Goal: Information Seeking & Learning: Check status

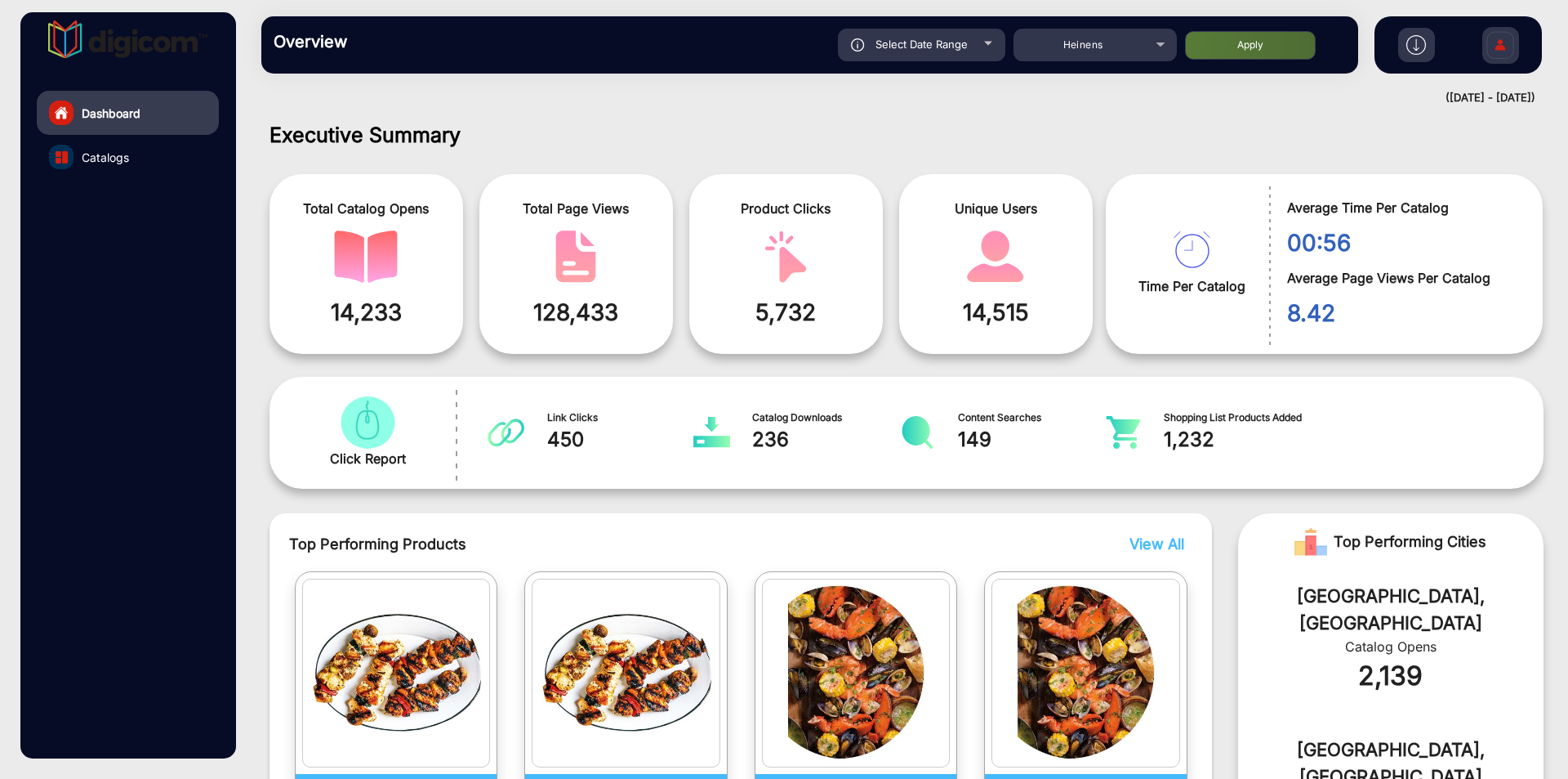
scroll to position [13, 0]
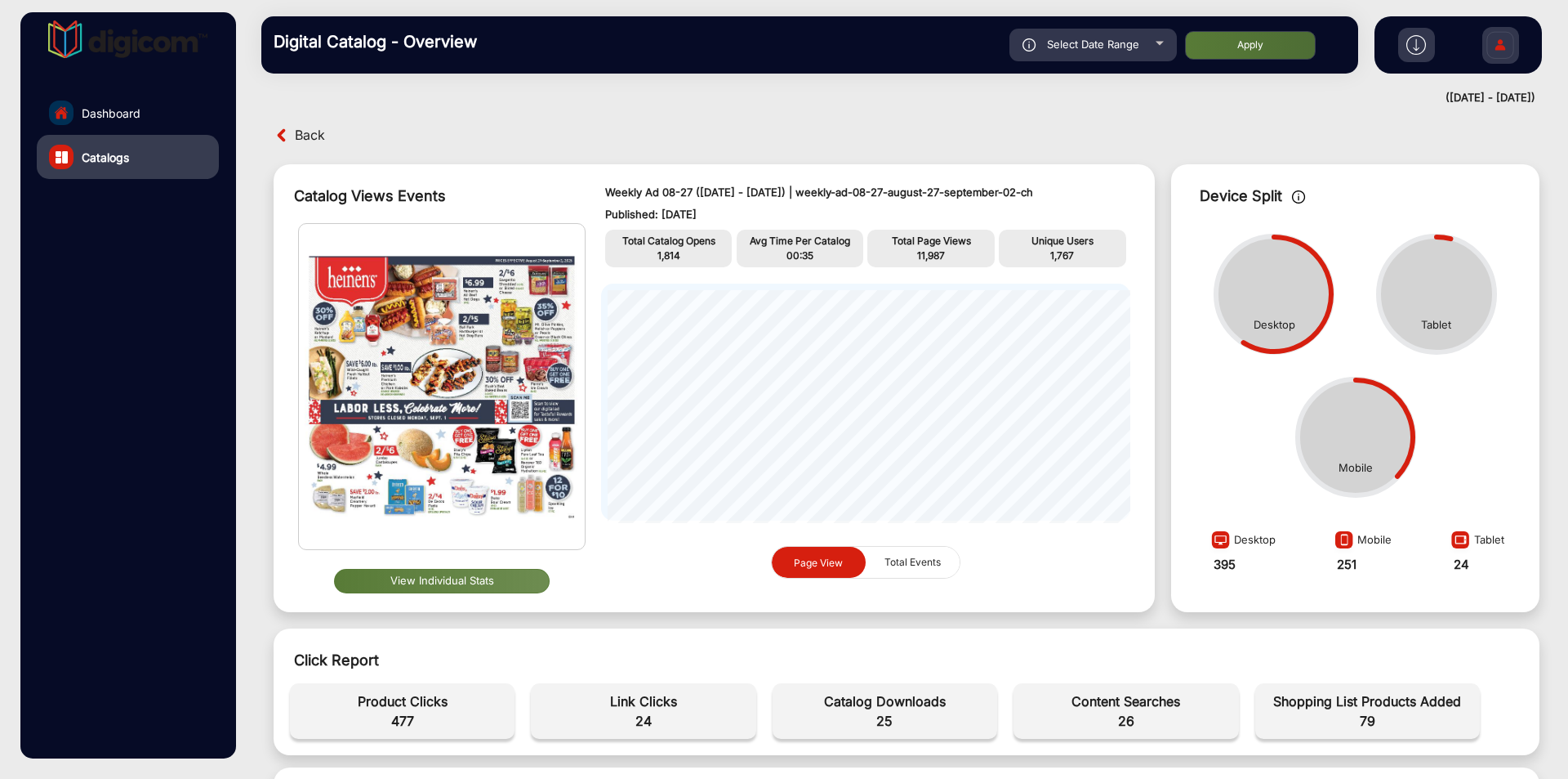
click at [1411, 53] on img at bounding box center [1416, 44] width 19 height 19
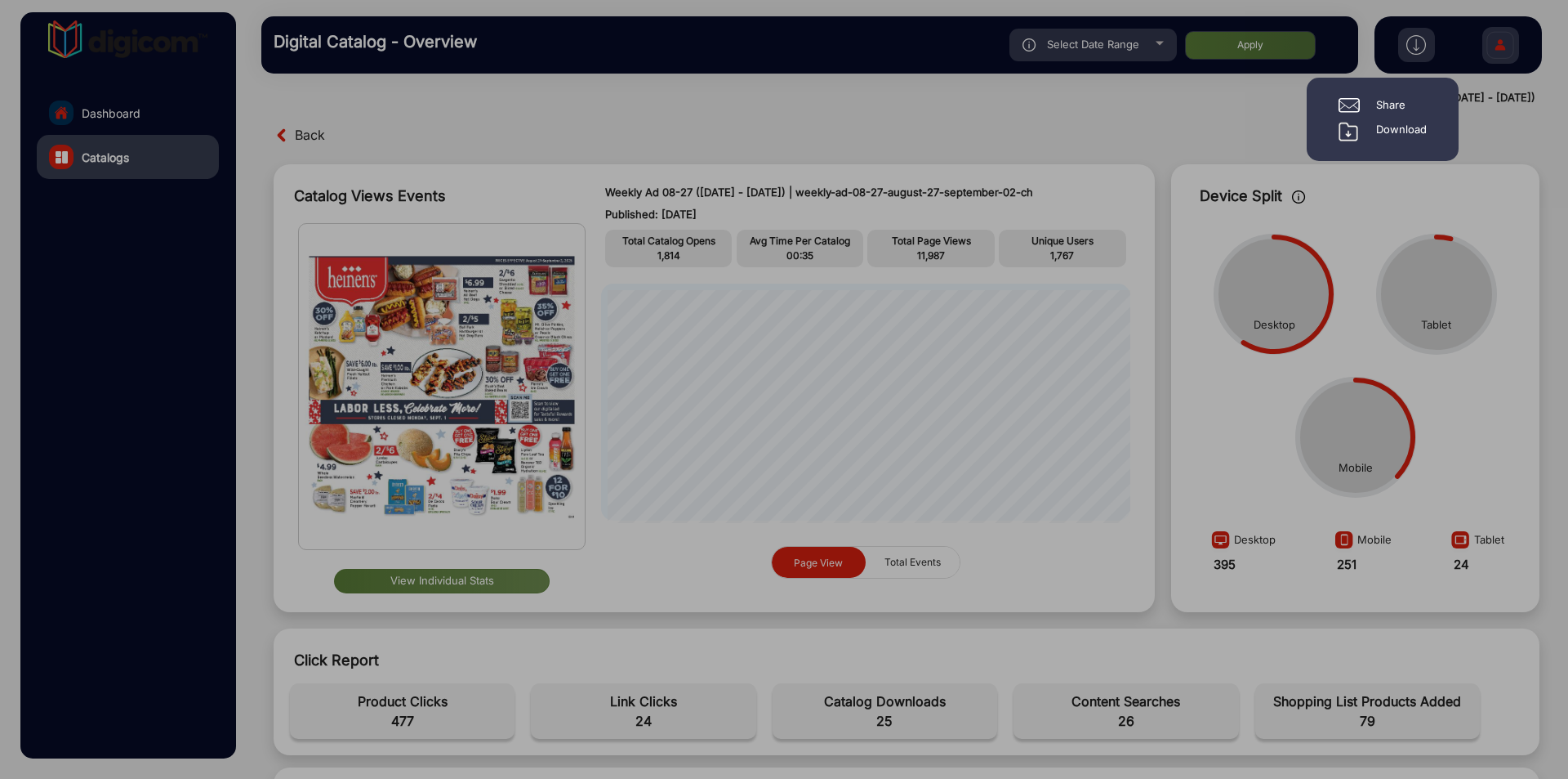
click at [1393, 125] on div "Download" at bounding box center [1401, 131] width 51 height 19
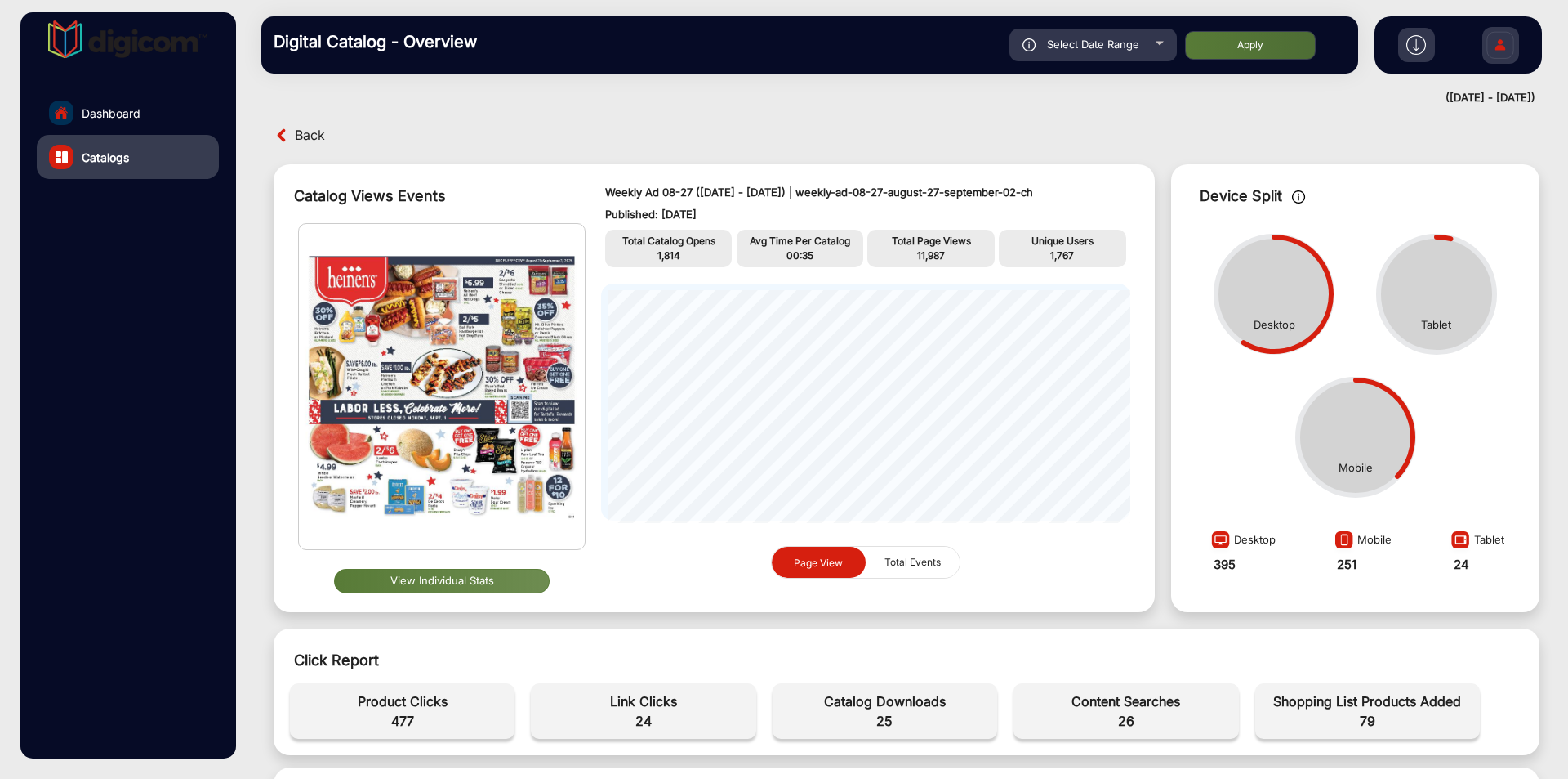
click at [432, 581] on button "View Individual Stats" at bounding box center [442, 580] width 216 height 24
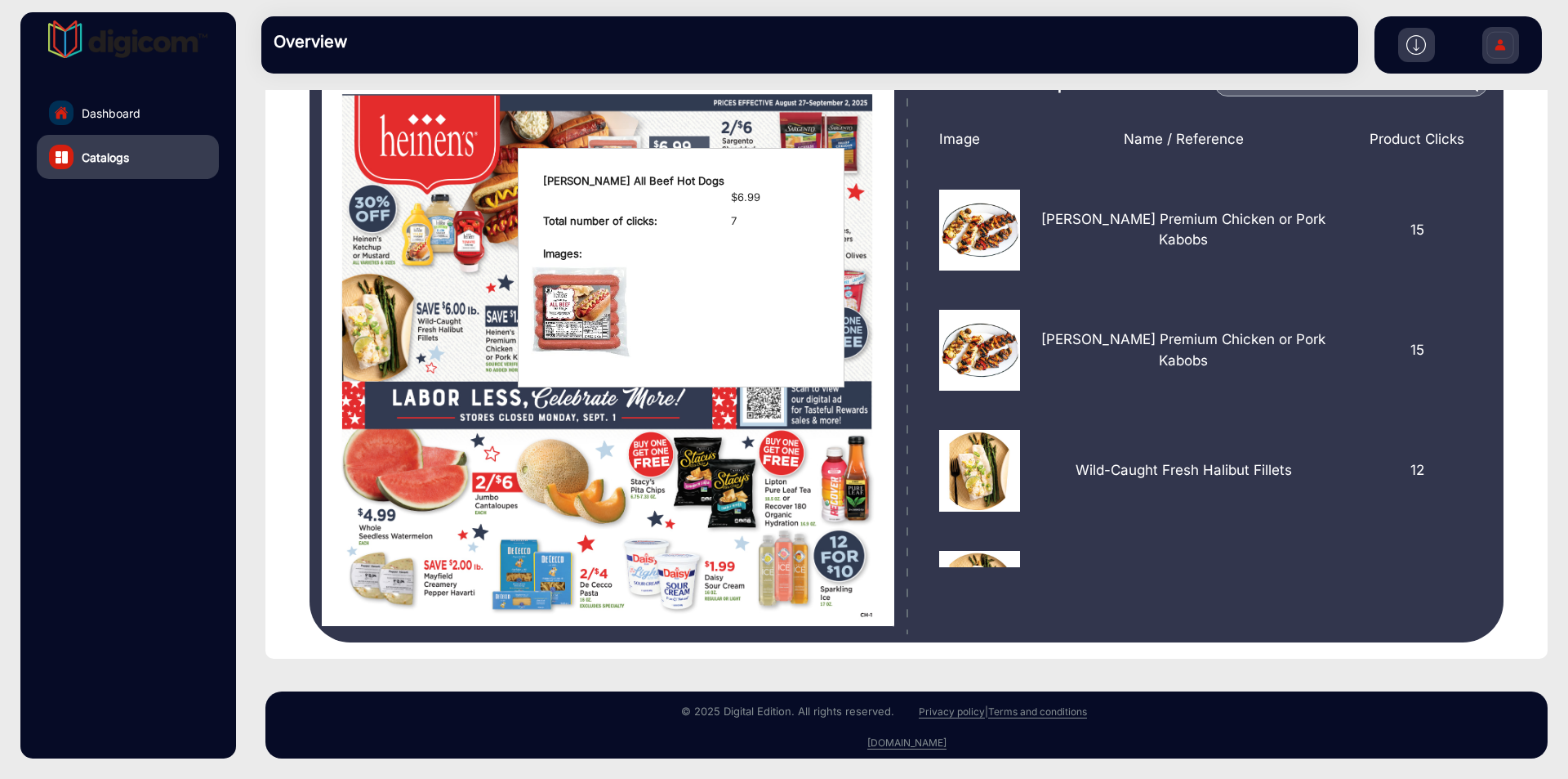
scroll to position [78, 0]
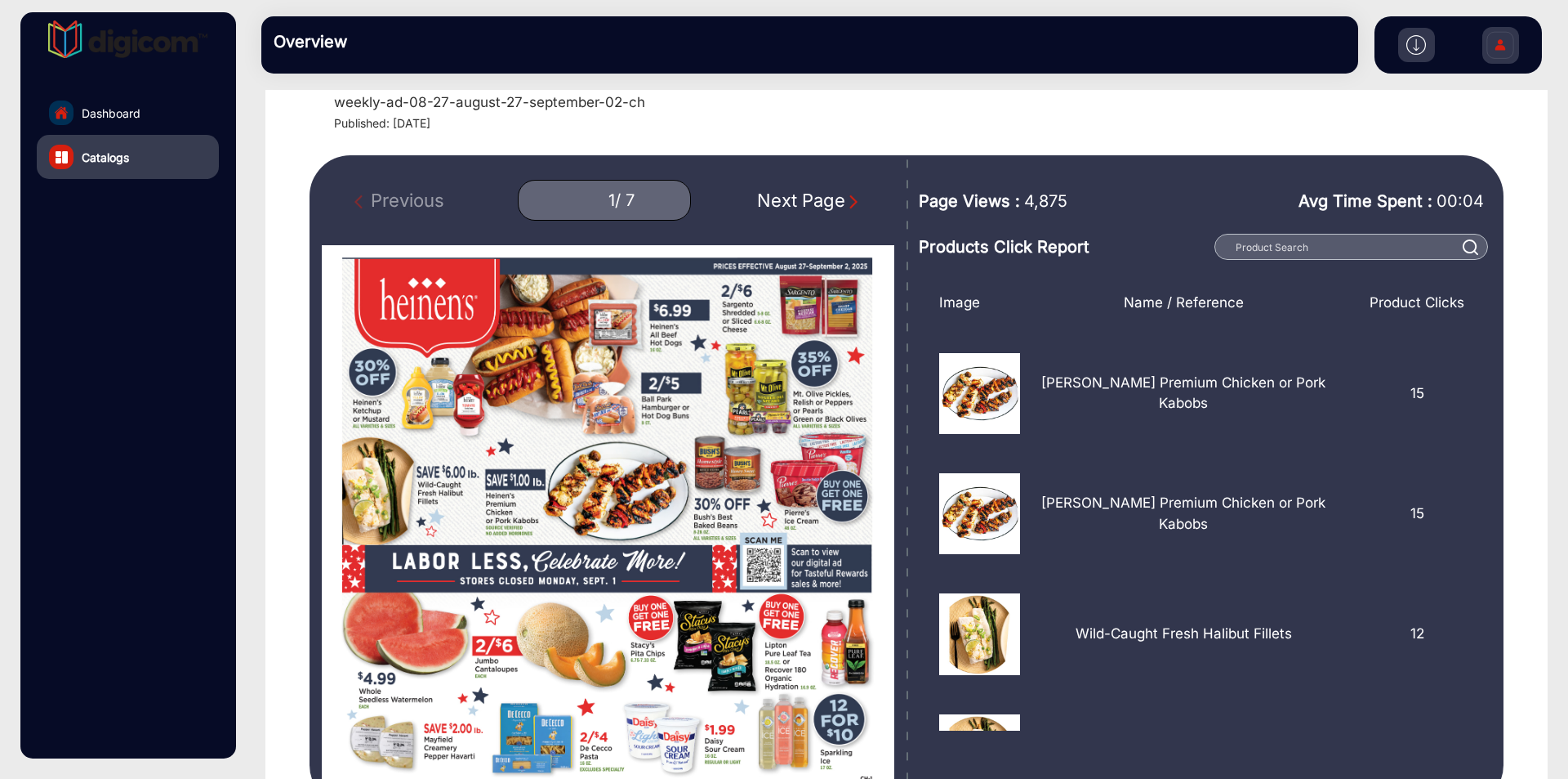
click at [615, 201] on div "/ 7" at bounding box center [625, 200] width 19 height 20
drag, startPoint x: 603, startPoint y: 201, endPoint x: 616, endPoint y: 201, distance: 13.0
click at [616, 201] on div "1 / 7" at bounding box center [604, 200] width 173 height 40
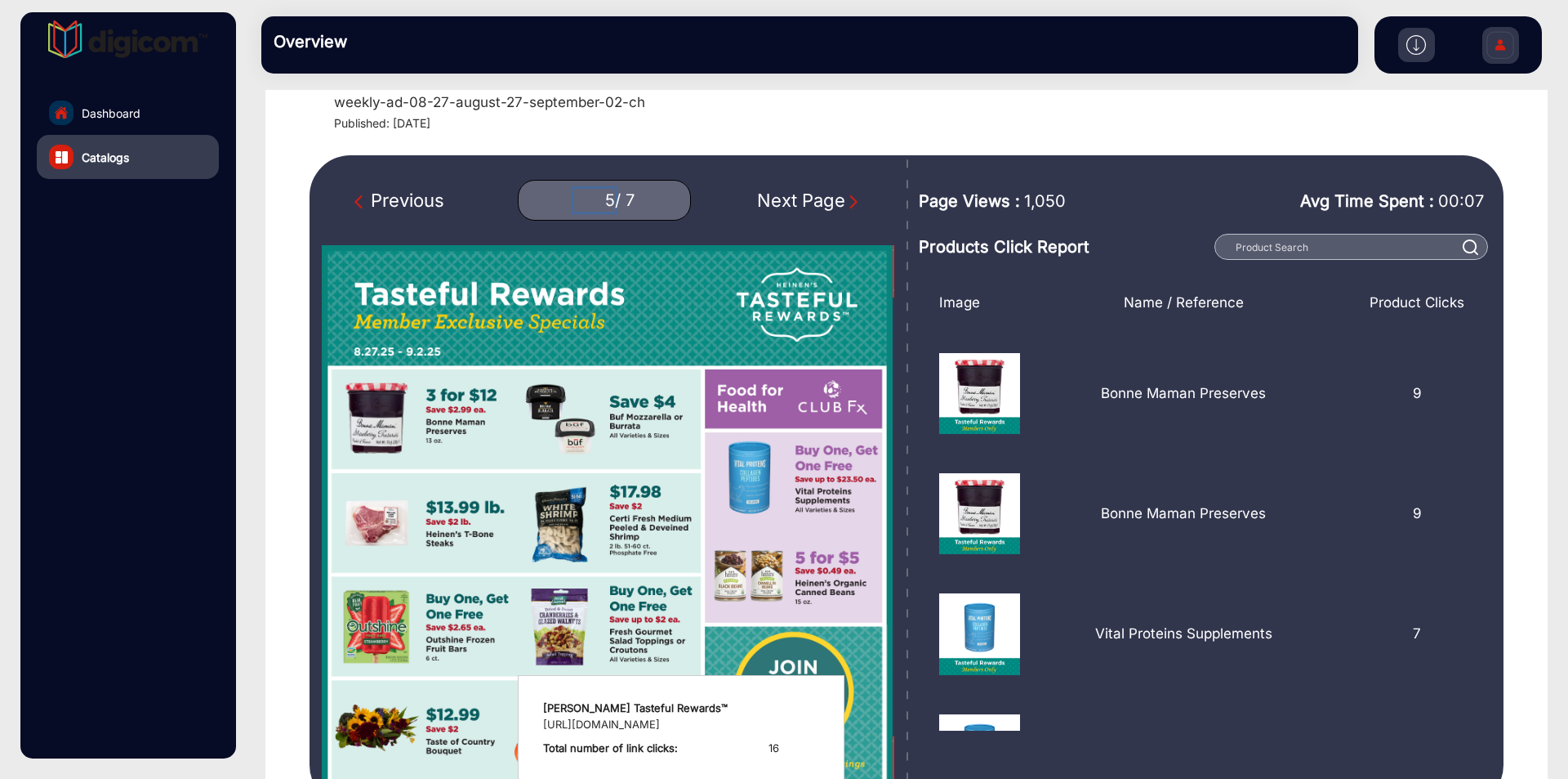
scroll to position [160, 0]
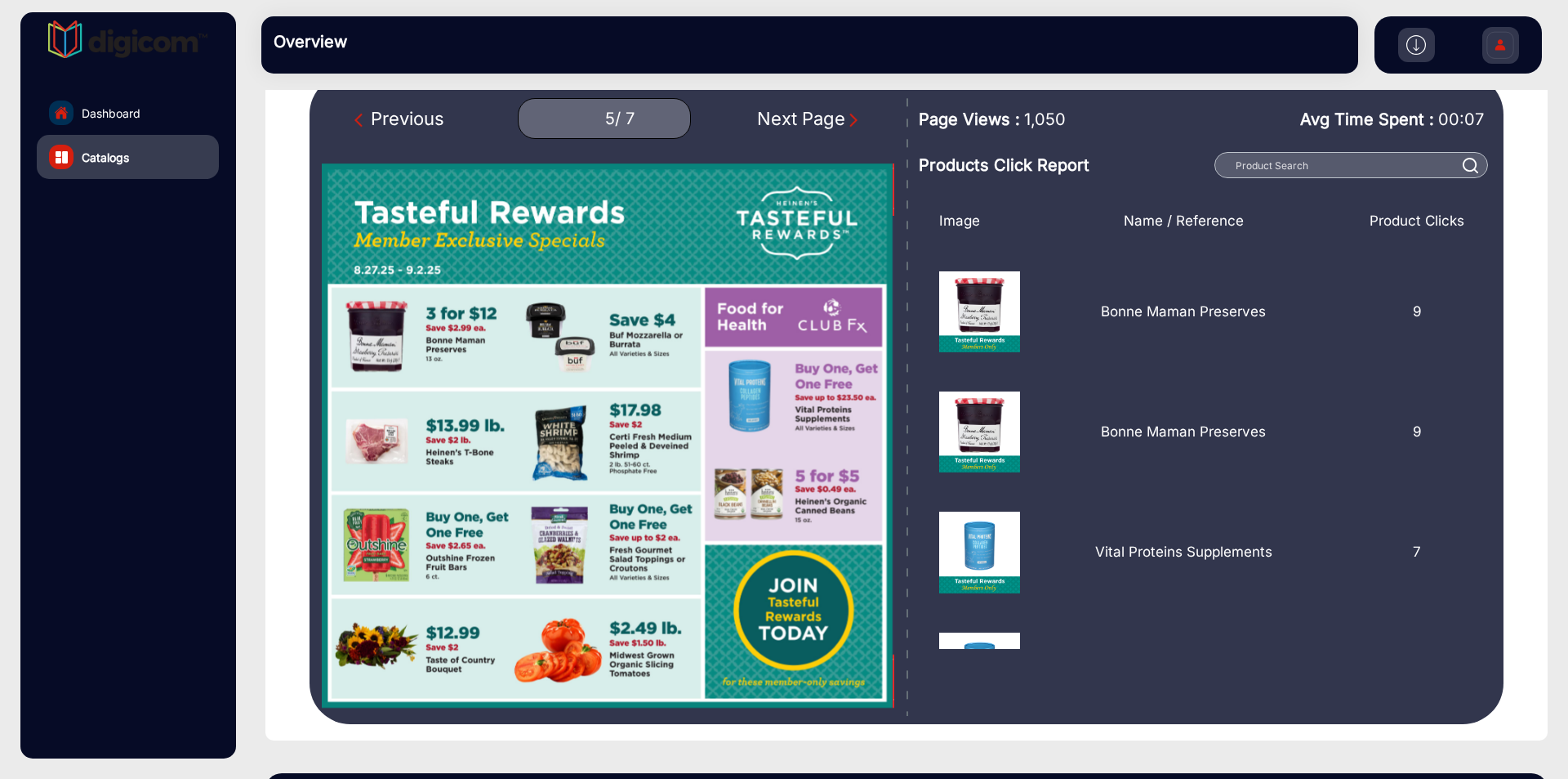
click at [853, 116] on img "Next Page" at bounding box center [853, 120] width 16 height 16
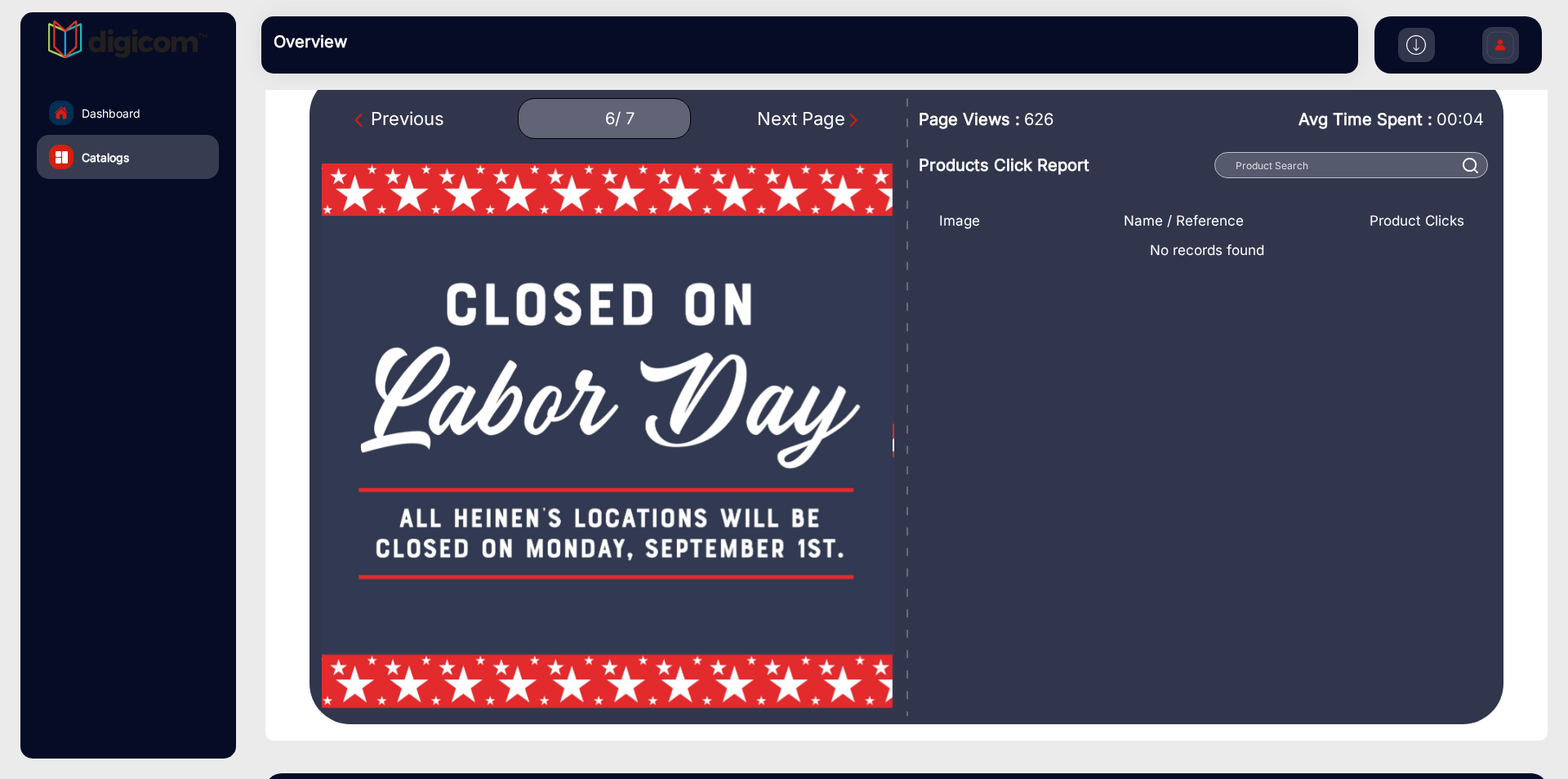
click at [853, 116] on img "Next Page" at bounding box center [853, 120] width 16 height 16
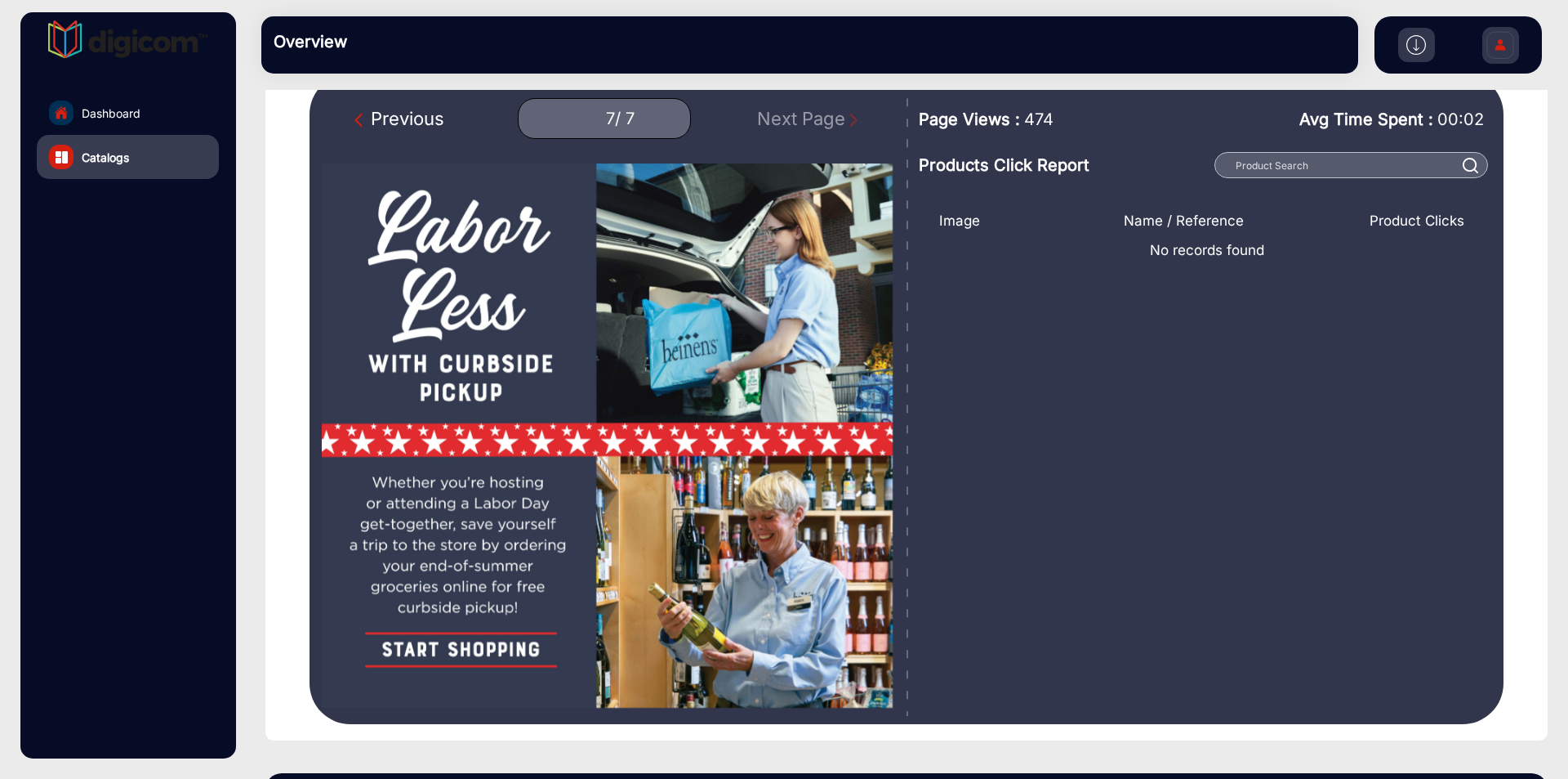
click at [355, 121] on img "Previous Page" at bounding box center [362, 120] width 16 height 16
type input "6"
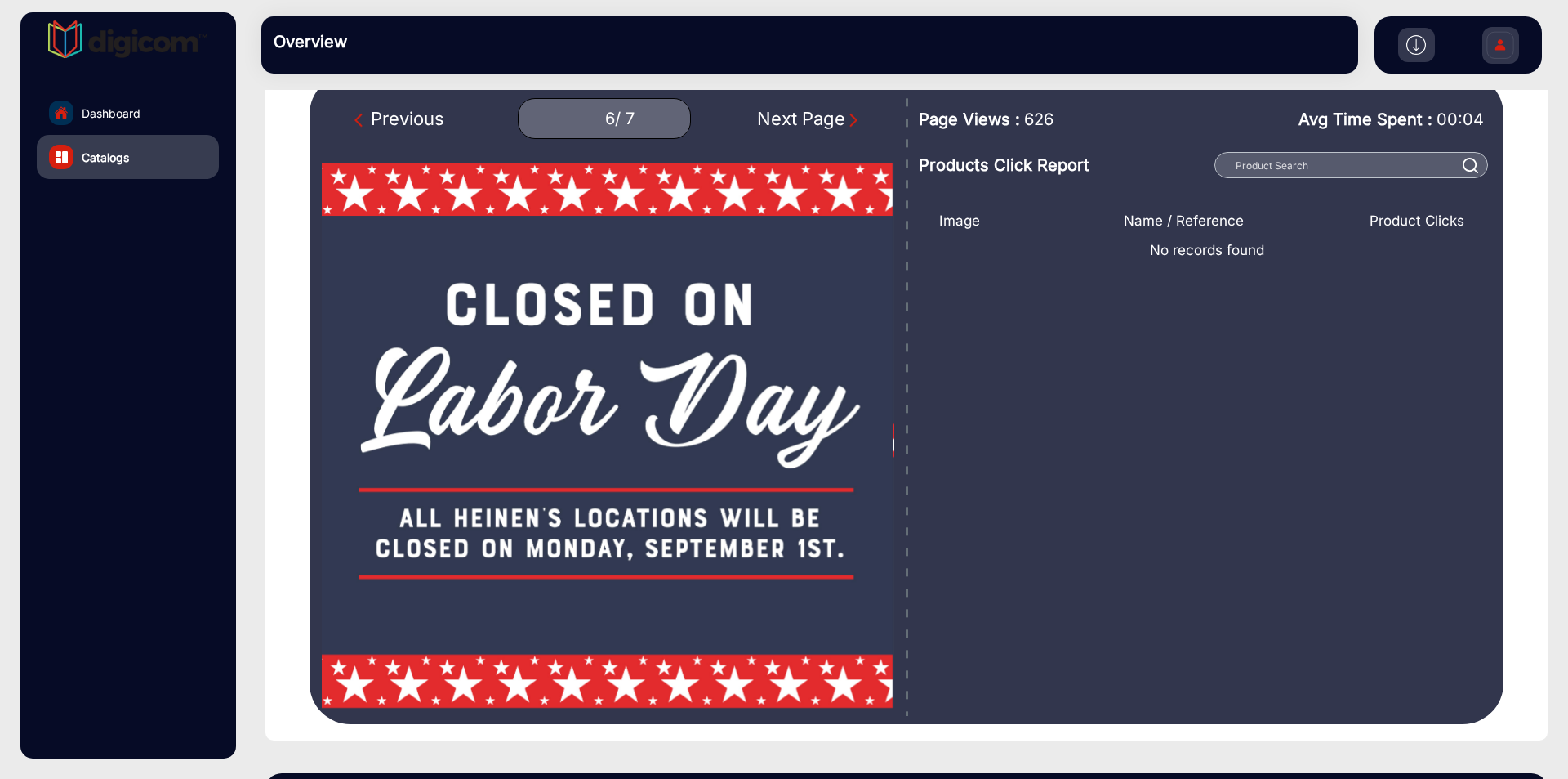
click at [151, 158] on link "Catalogs" at bounding box center [127, 157] width 182 height 44
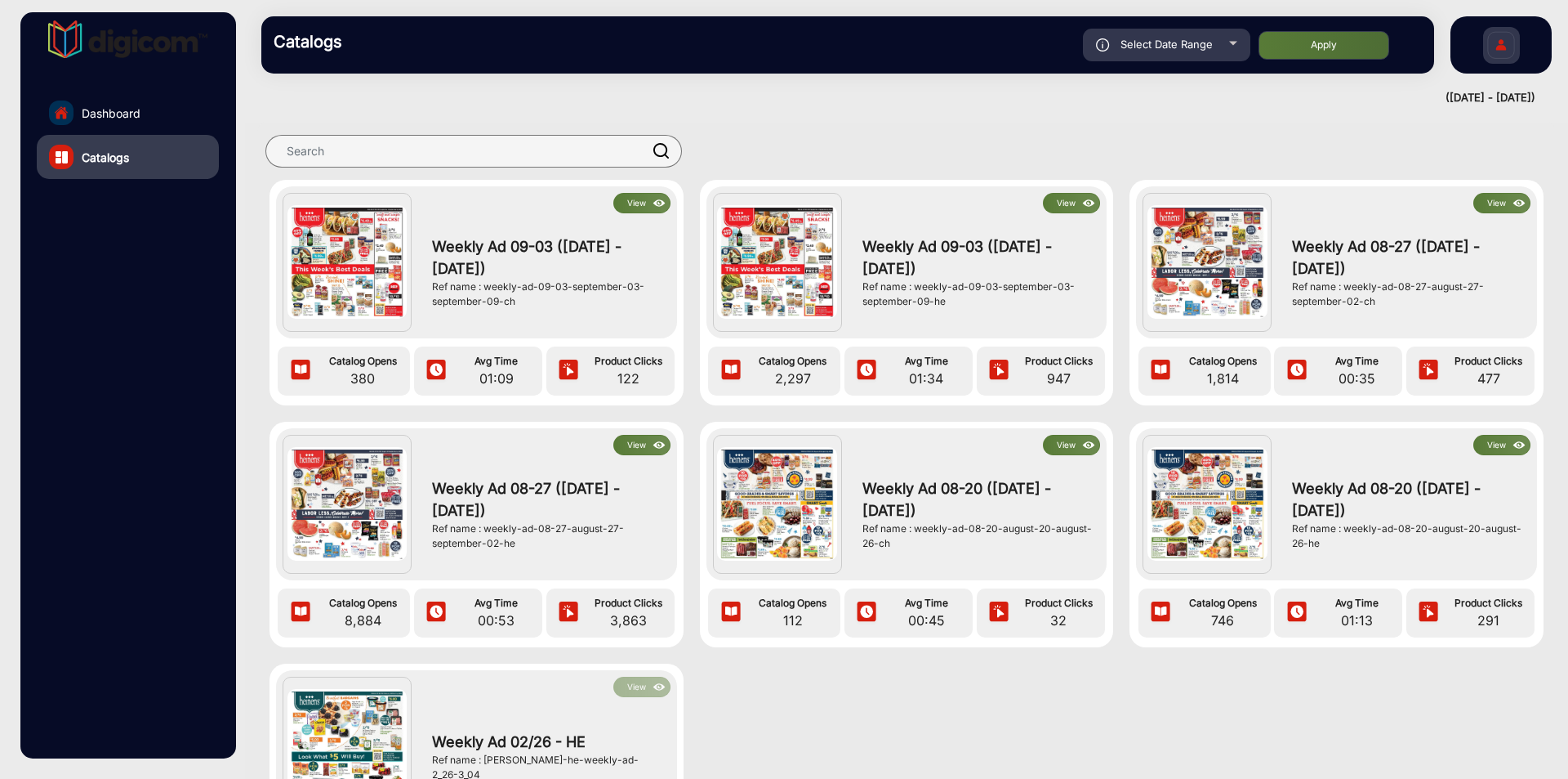
click at [641, 444] on button "View" at bounding box center [641, 444] width 57 height 20
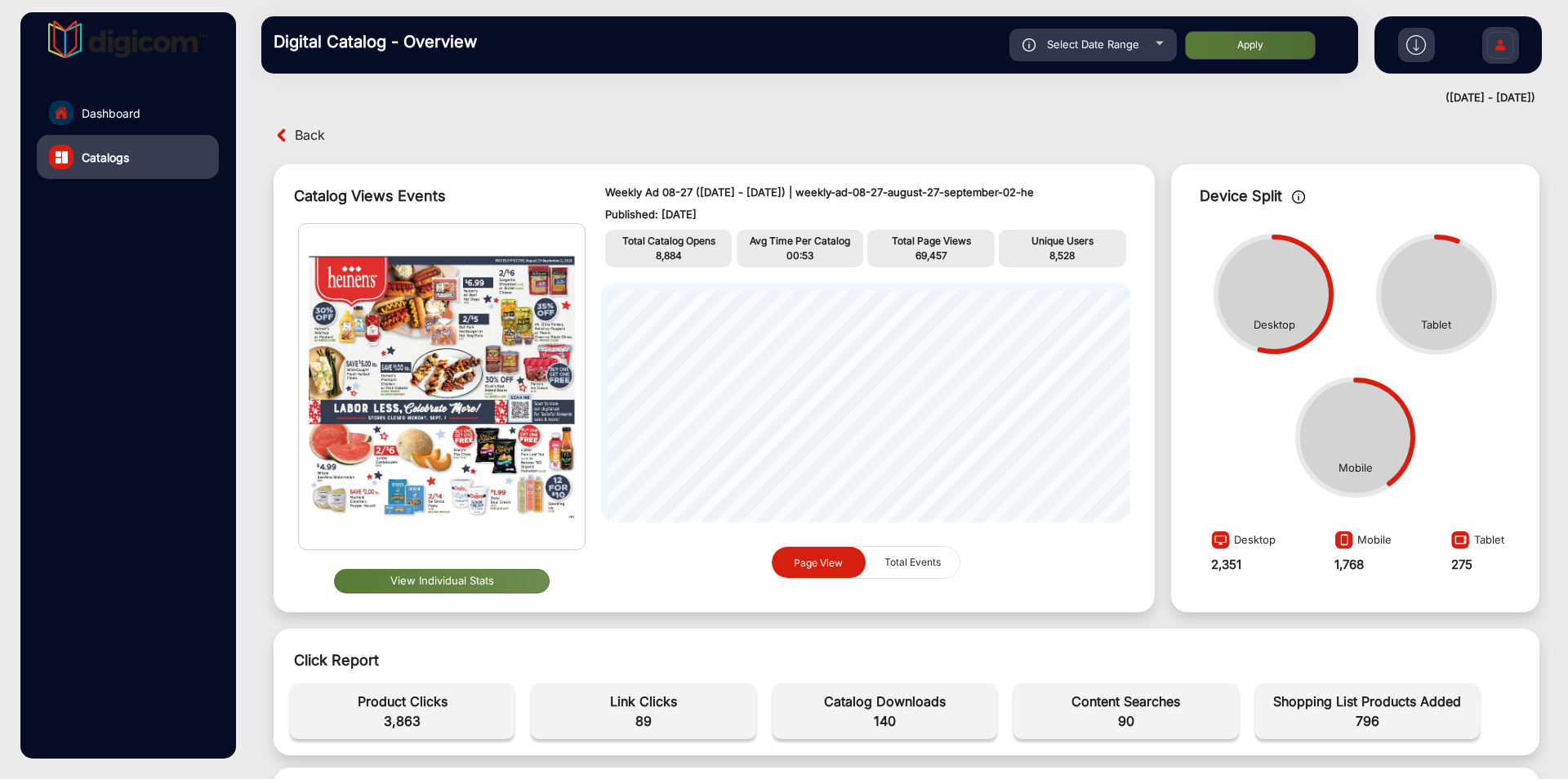
scroll to position [82, 0]
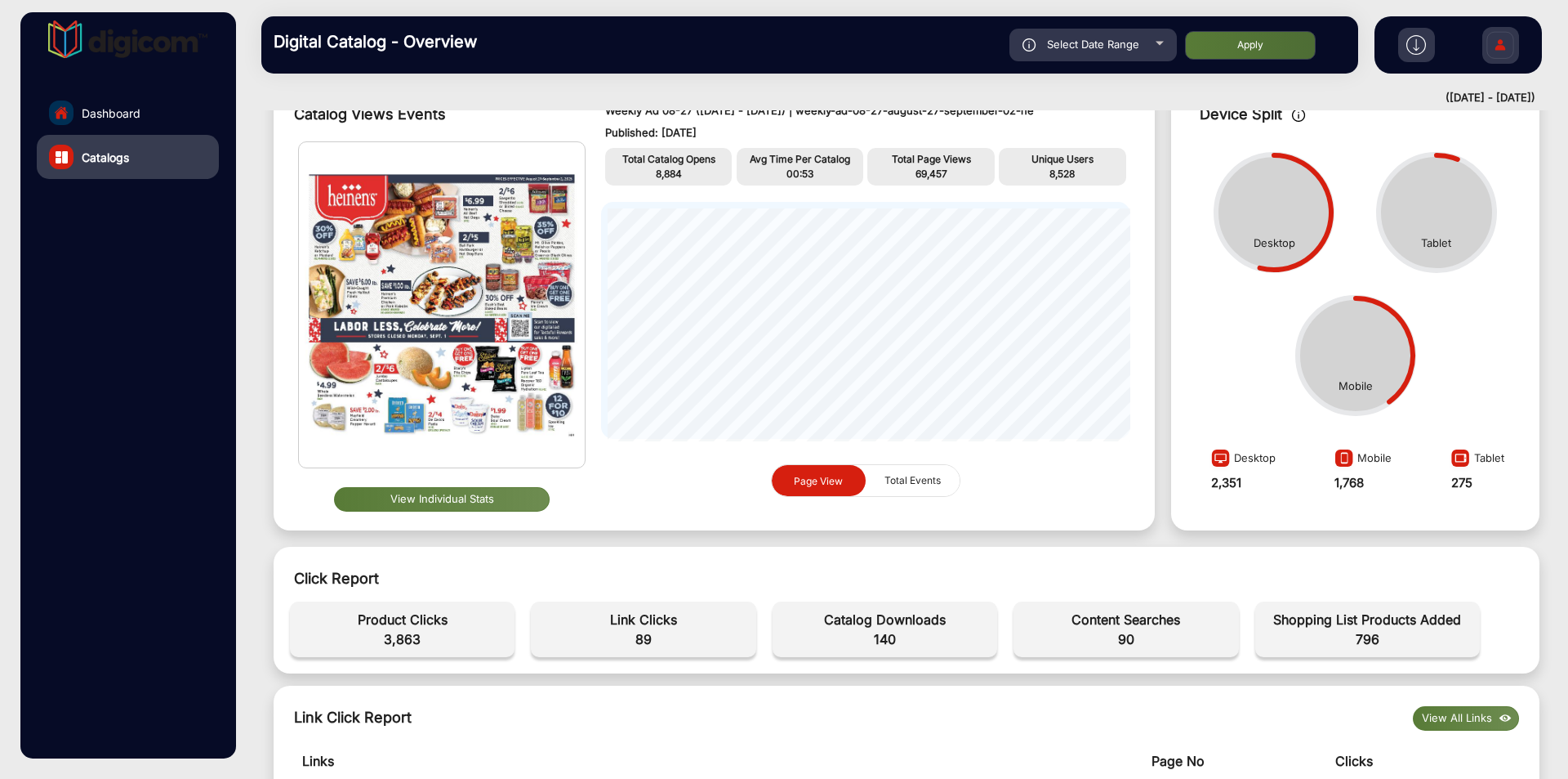
click at [1416, 41] on img at bounding box center [1416, 44] width 19 height 19
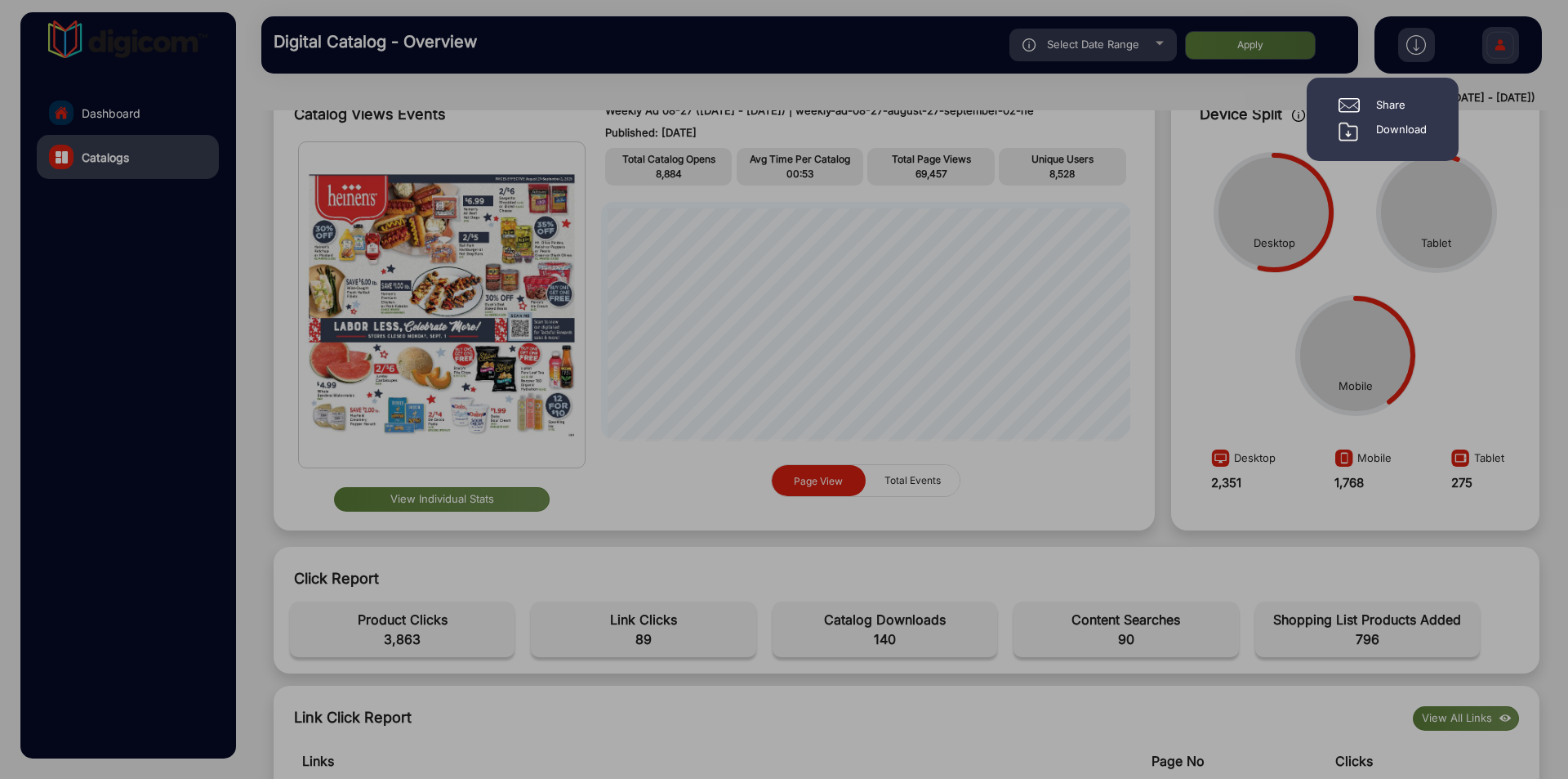
click at [1382, 133] on div "Download" at bounding box center [1401, 131] width 51 height 19
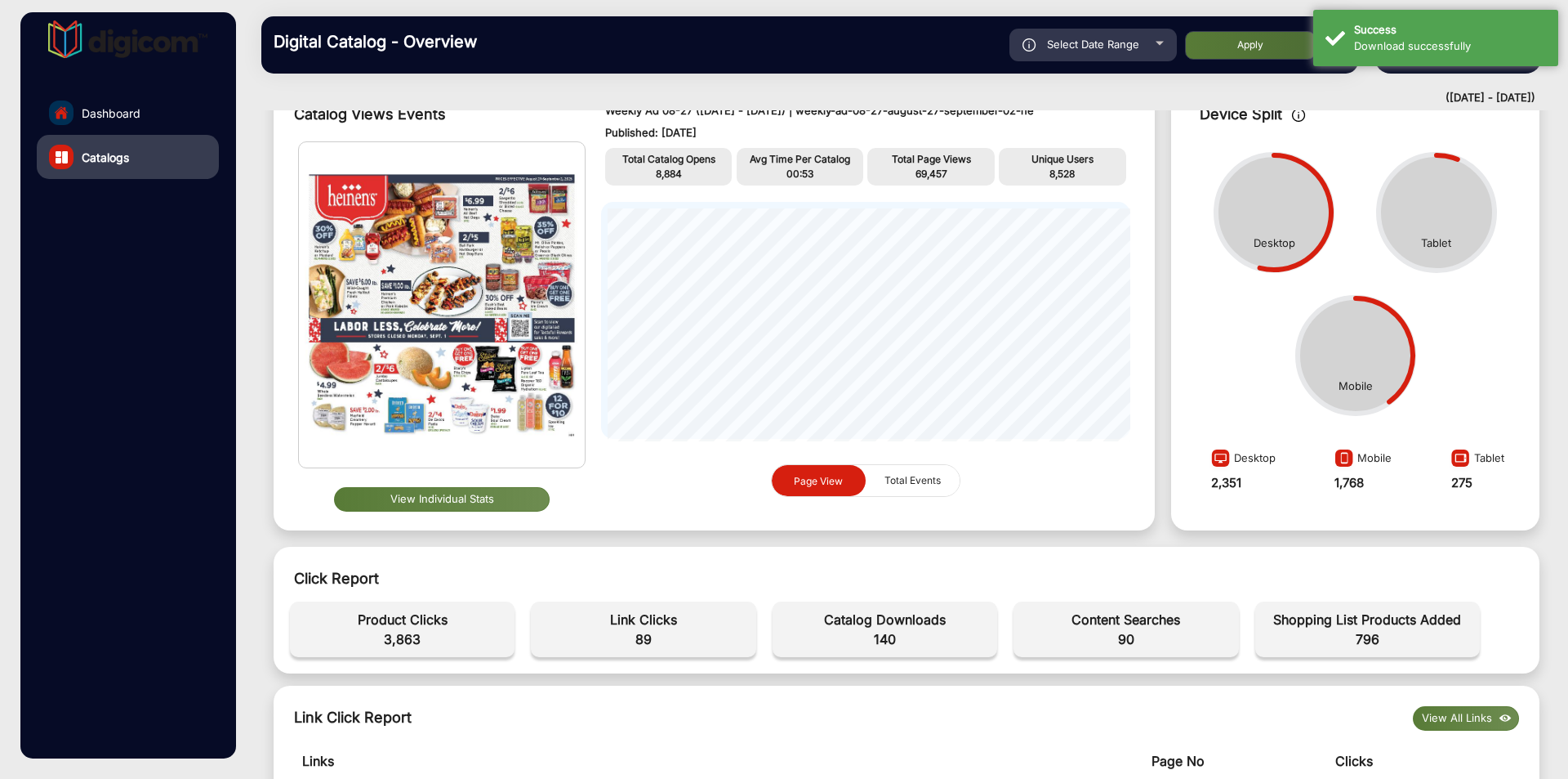
click at [487, 500] on button "View Individual Stats" at bounding box center [442, 498] width 216 height 24
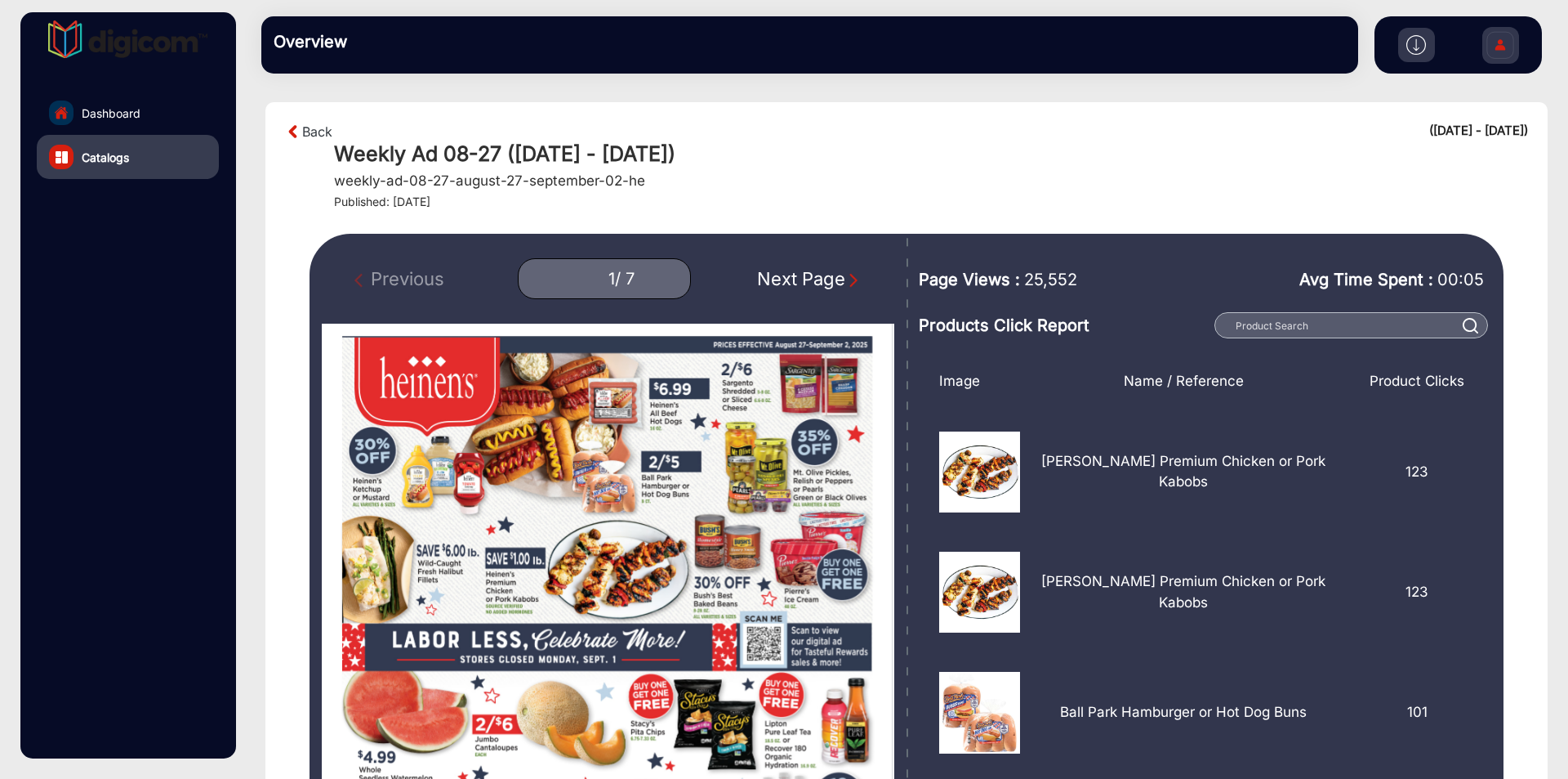
click at [843, 282] on div "Next Page" at bounding box center [810, 279] width 104 height 27
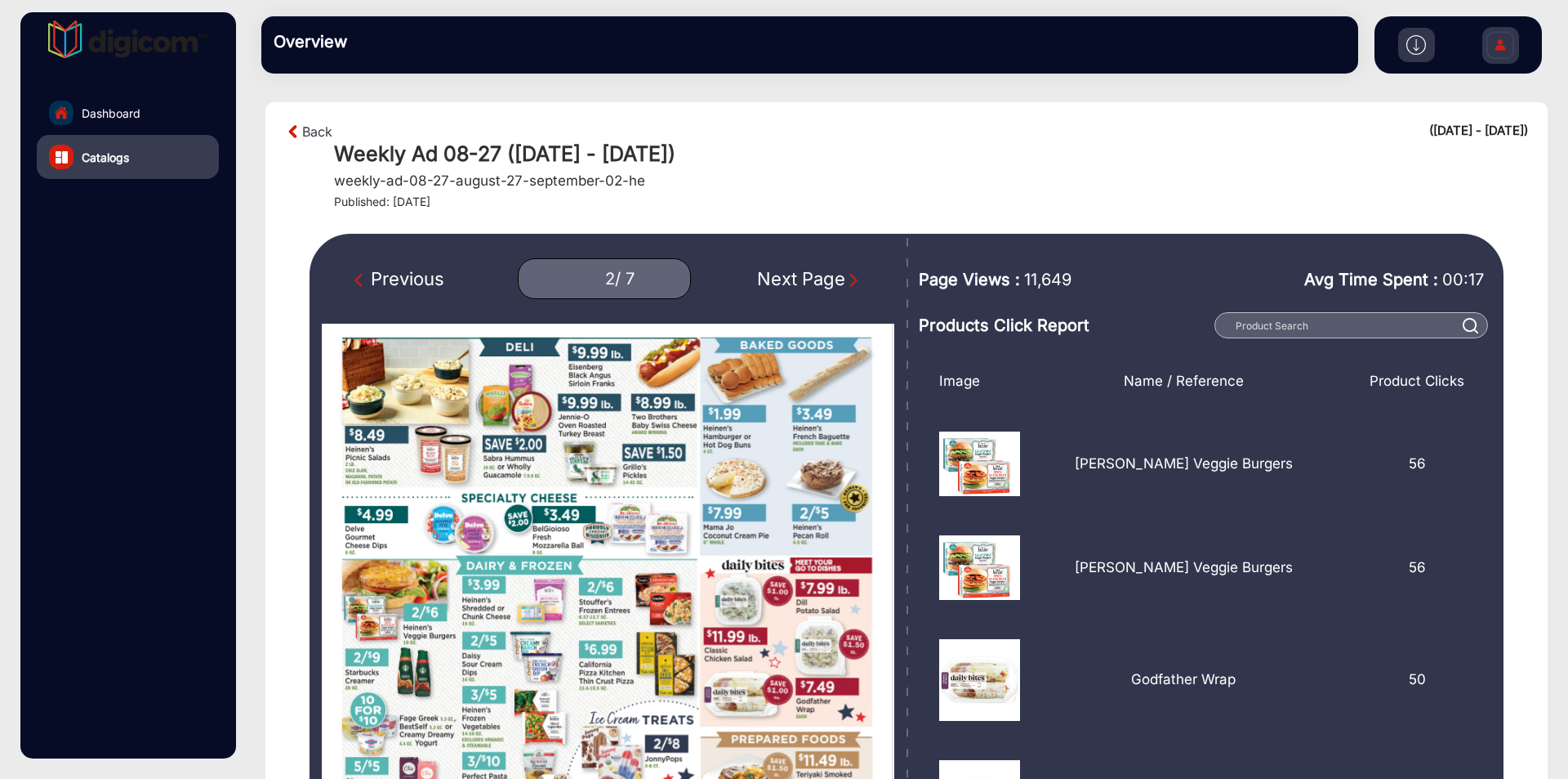
click at [843, 282] on div "Next Page" at bounding box center [810, 279] width 104 height 27
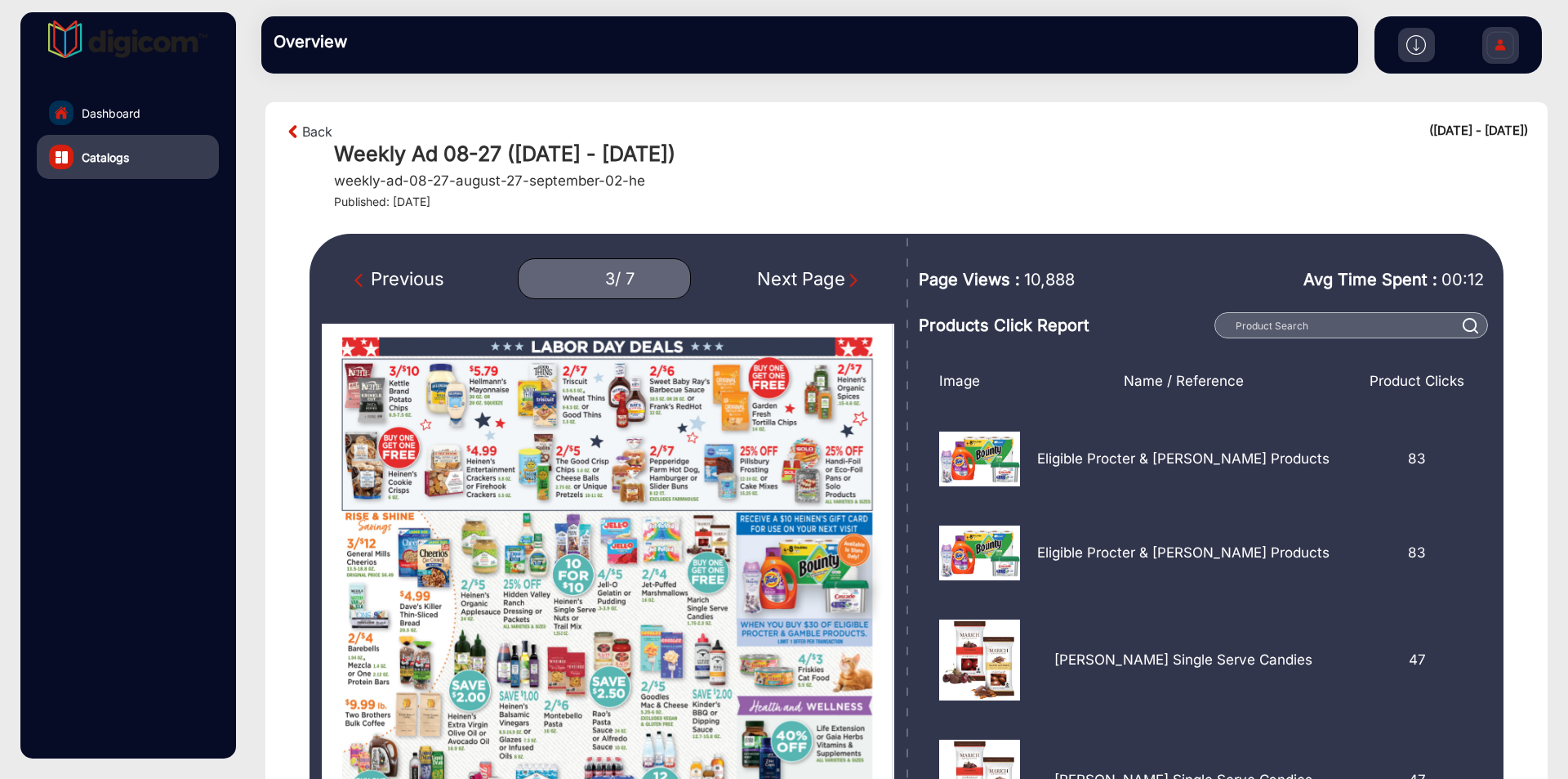
click at [843, 282] on div "Next Page" at bounding box center [810, 279] width 104 height 27
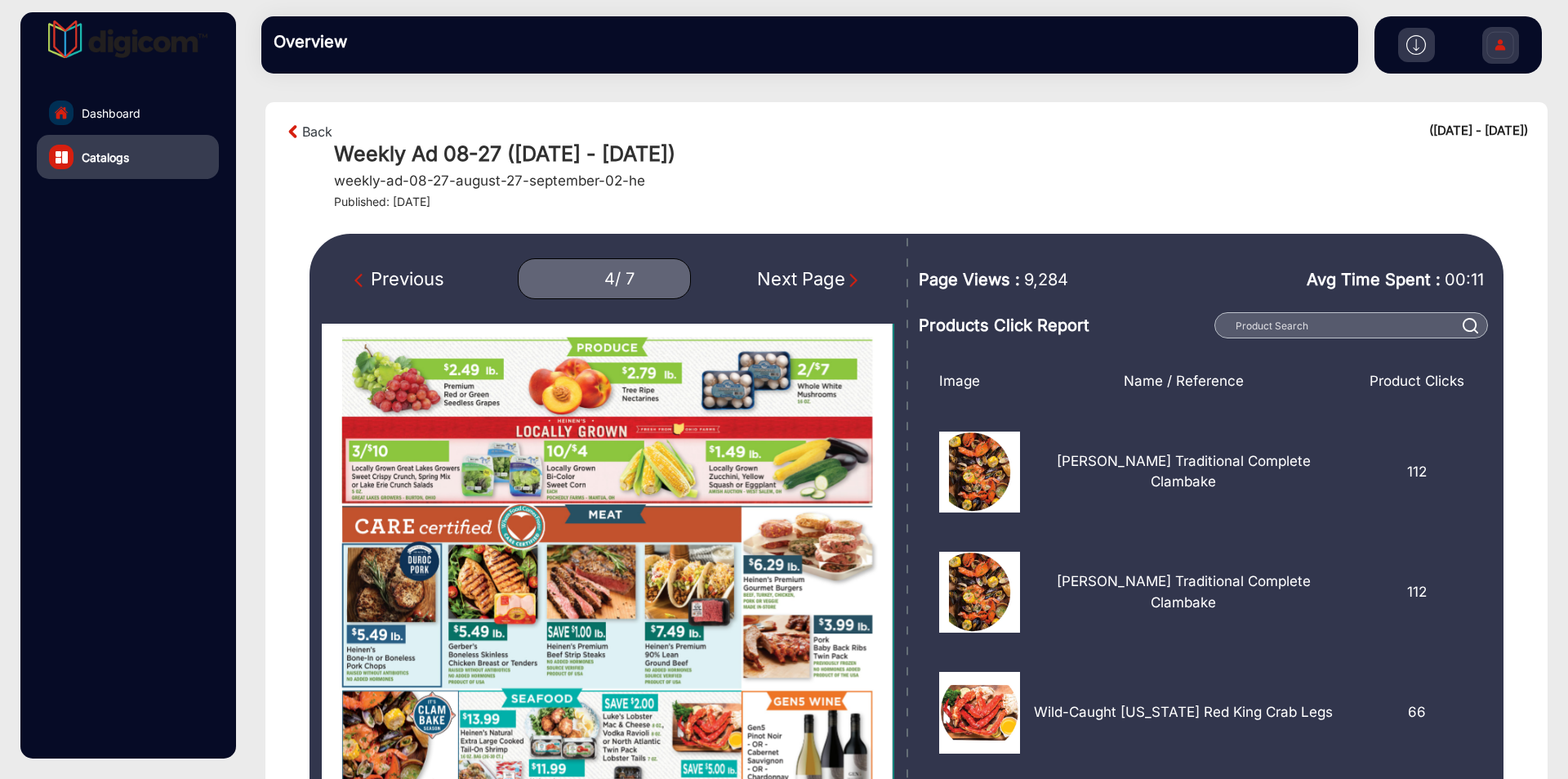
click at [843, 282] on div "Next Page" at bounding box center [810, 279] width 104 height 27
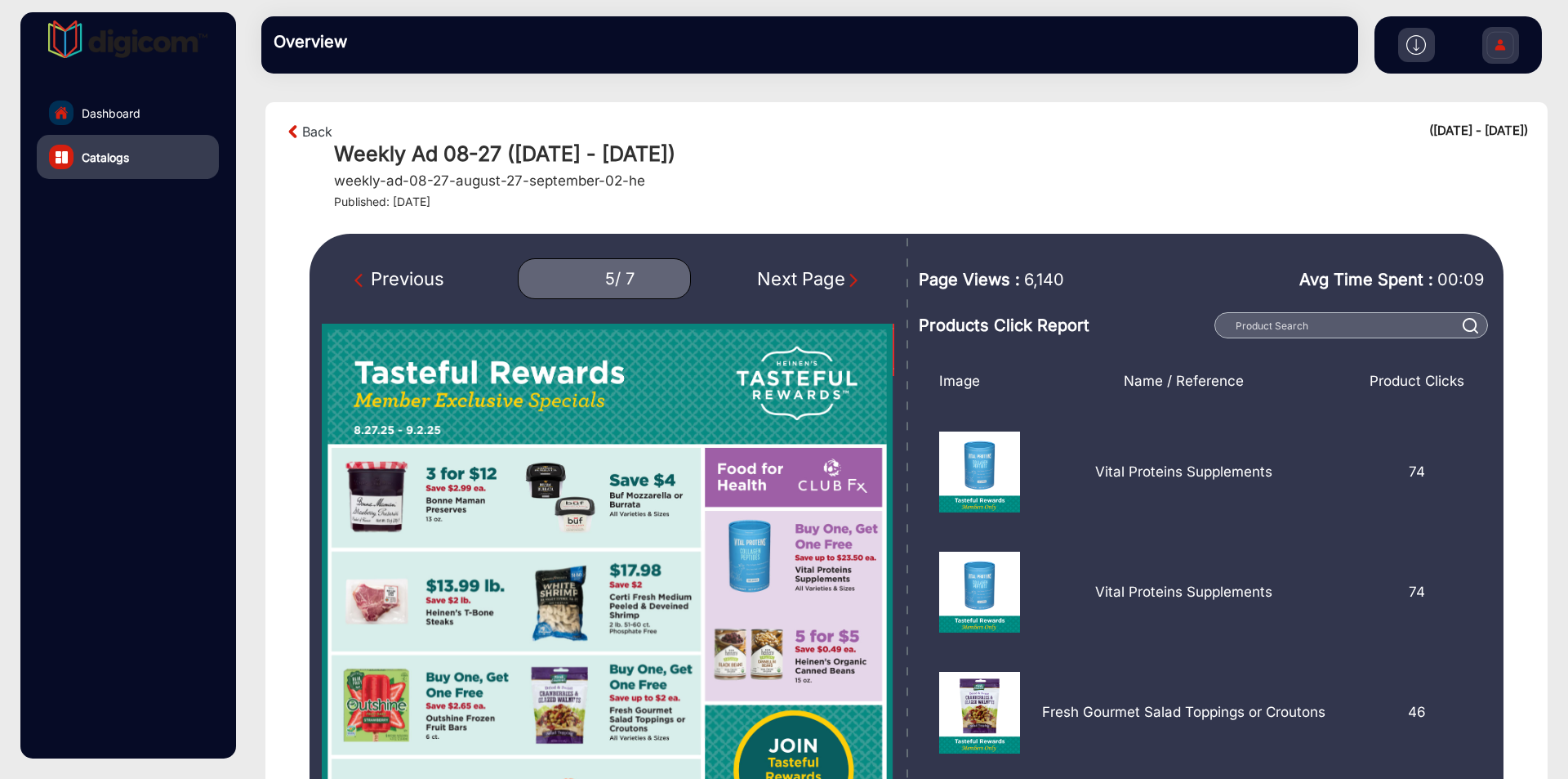
click at [854, 285] on img "Next Page" at bounding box center [853, 280] width 16 height 16
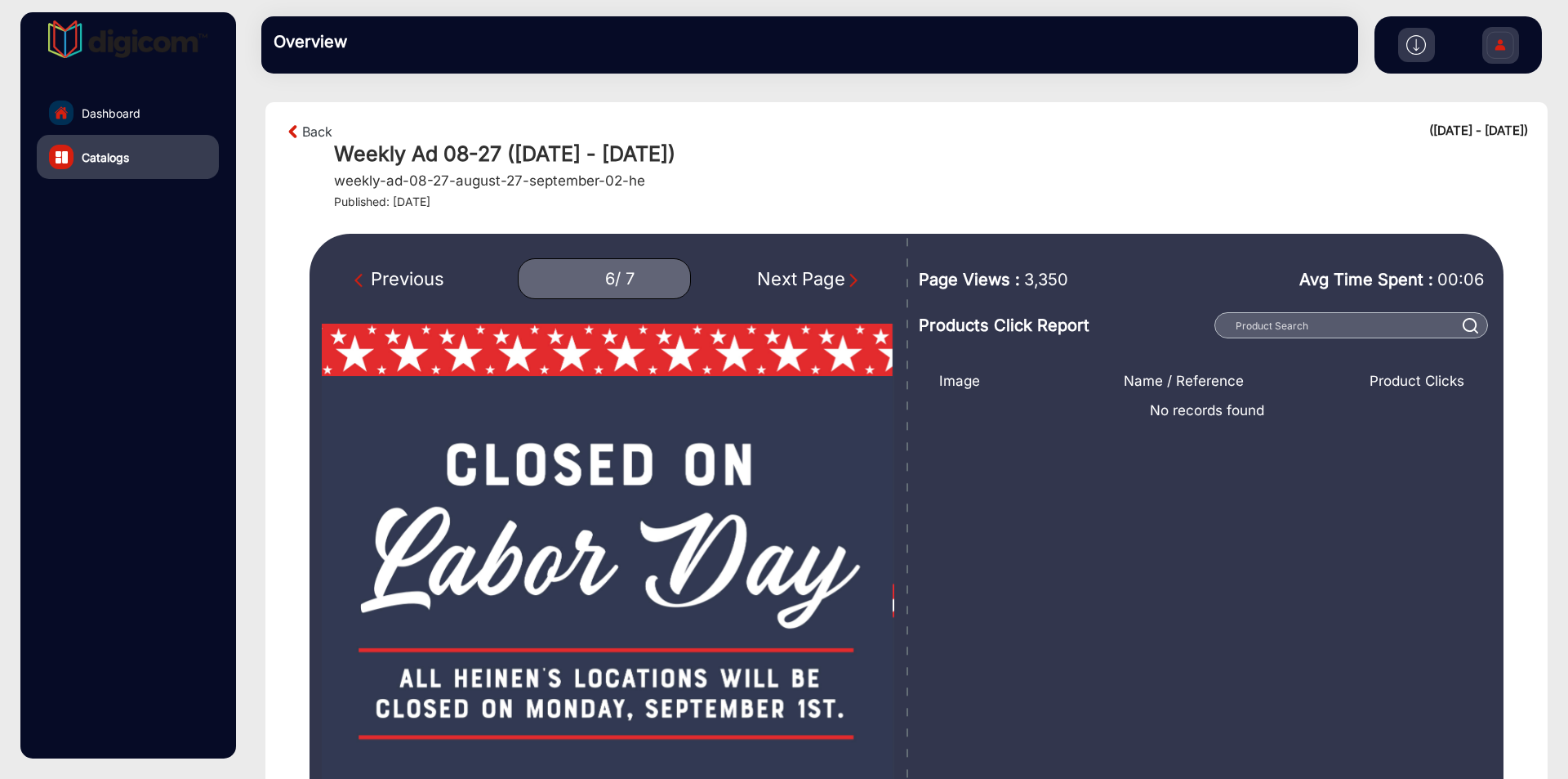
click at [854, 285] on img "Next Page" at bounding box center [853, 280] width 16 height 16
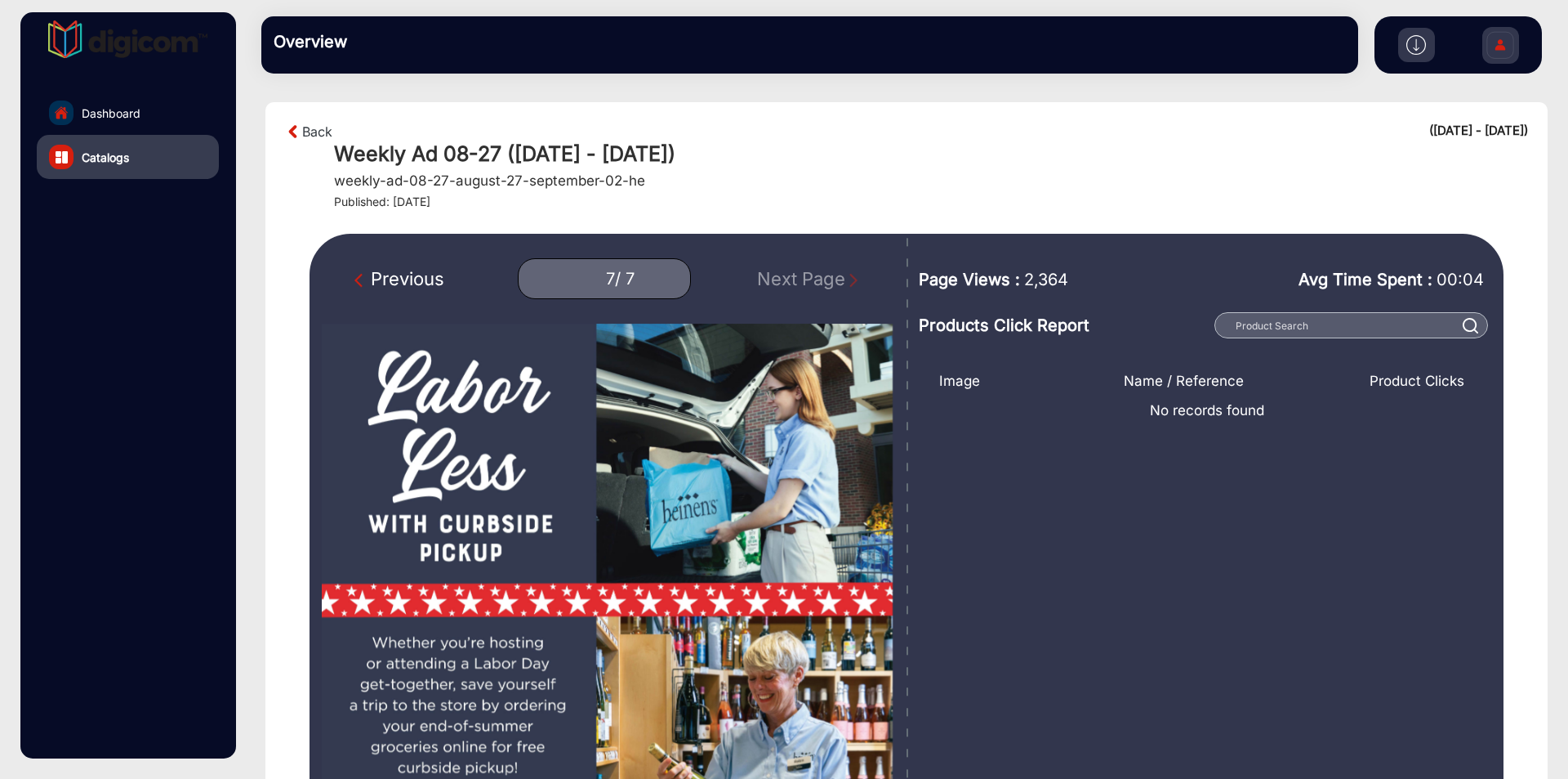
click at [361, 282] on img "Previous Page" at bounding box center [362, 280] width 16 height 16
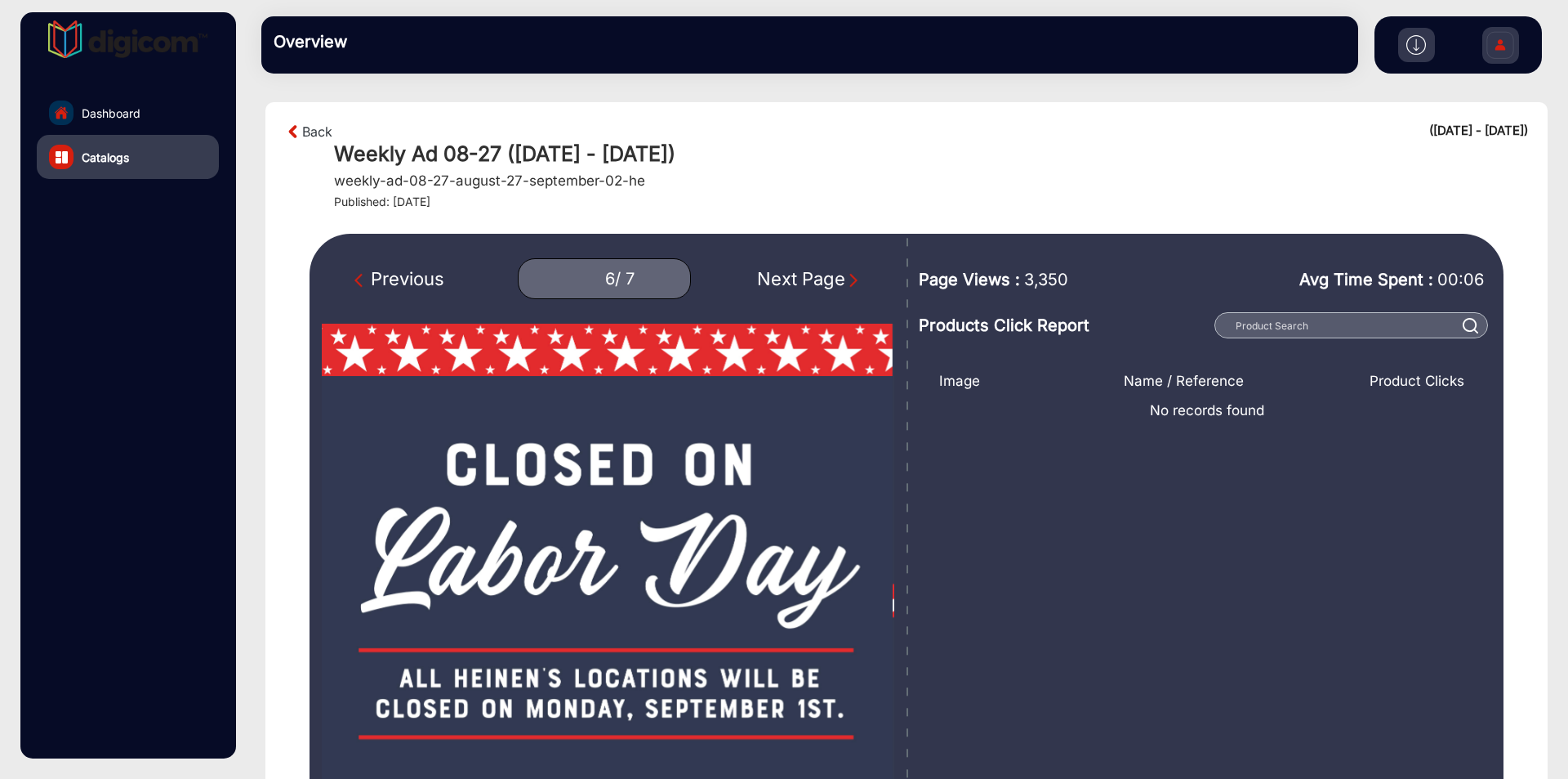
click at [357, 280] on img "Previous Page" at bounding box center [362, 280] width 16 height 16
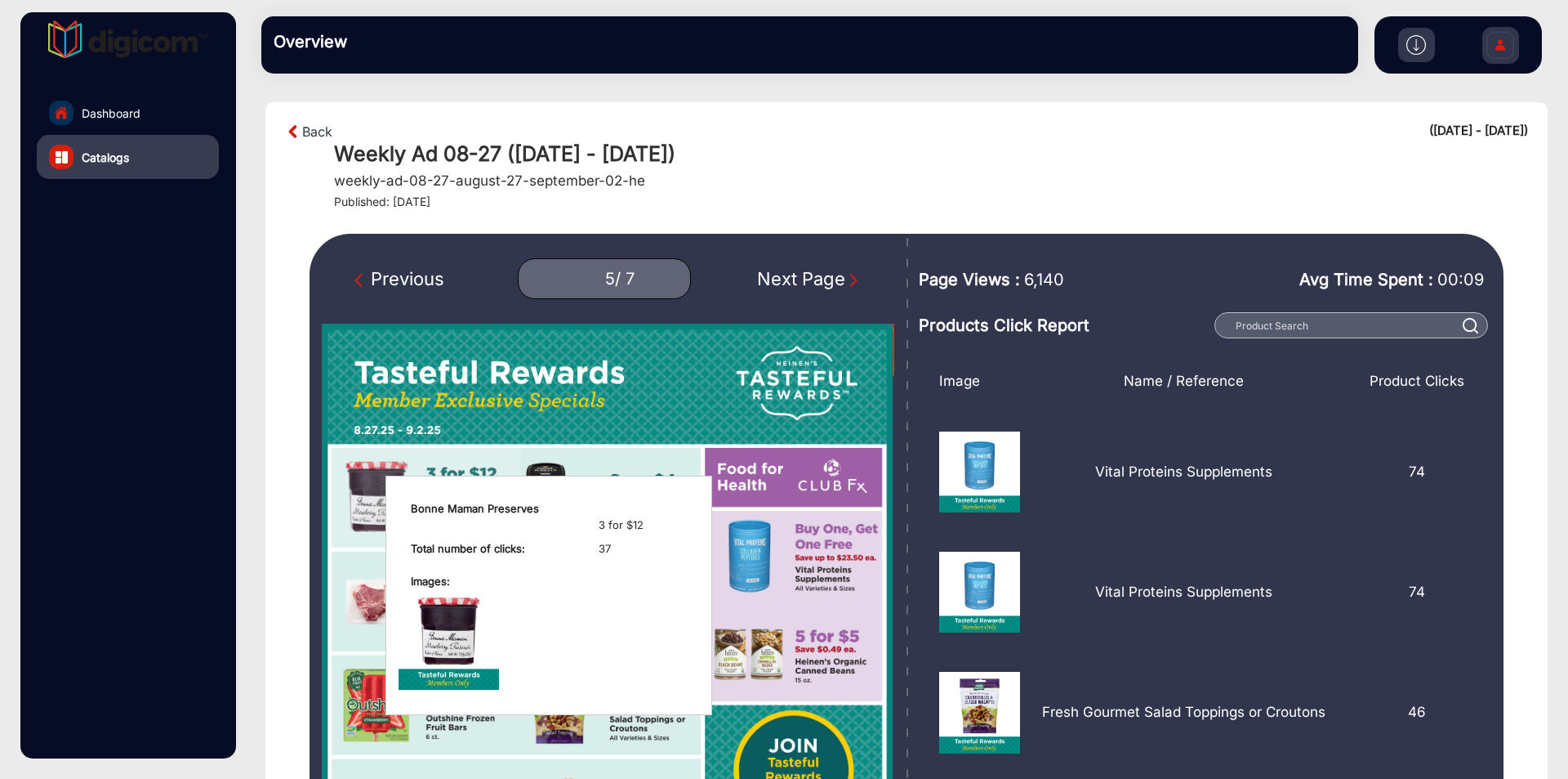
scroll to position [163, 0]
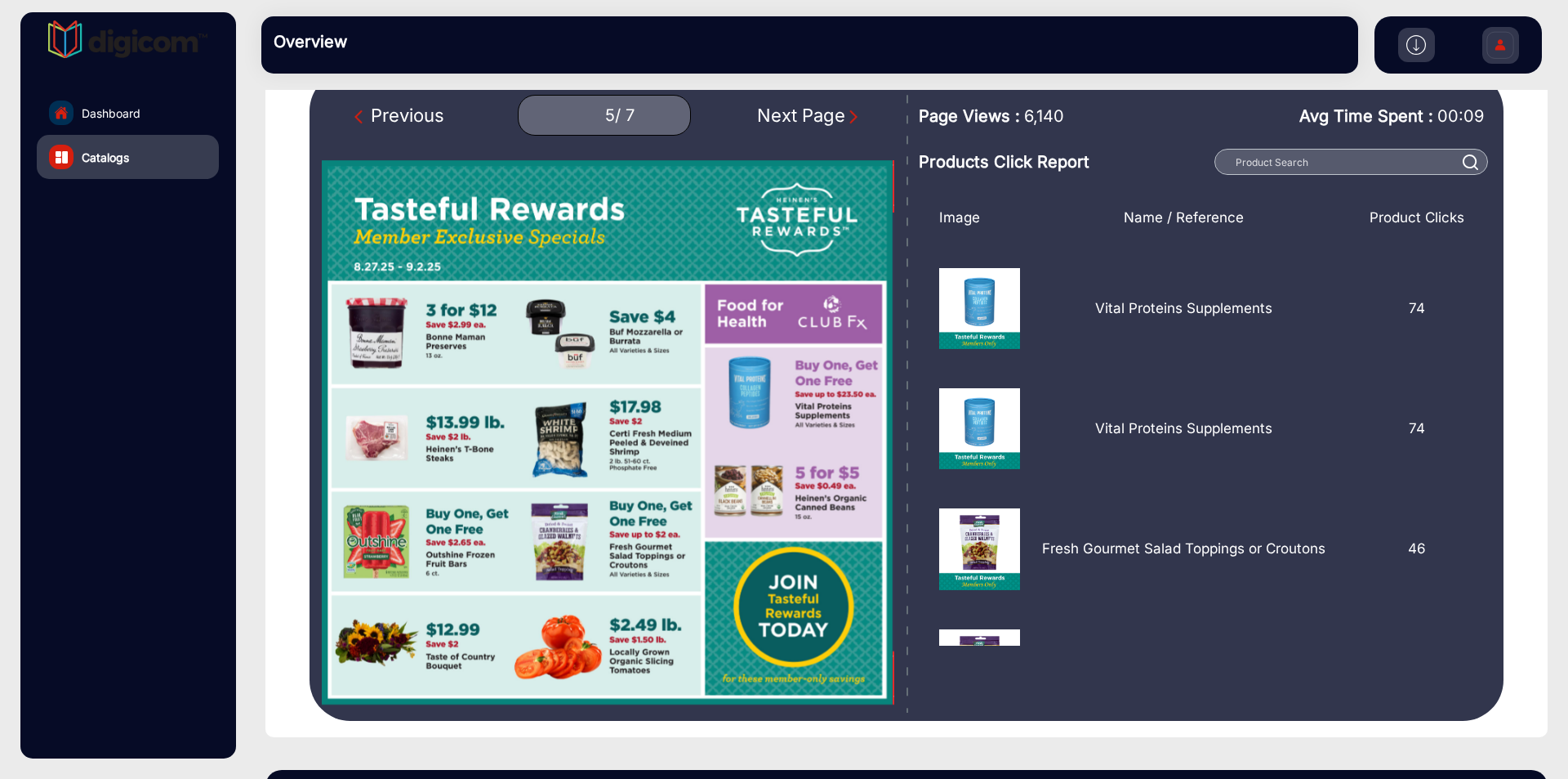
click at [360, 102] on div "Previous" at bounding box center [399, 116] width 90 height 27
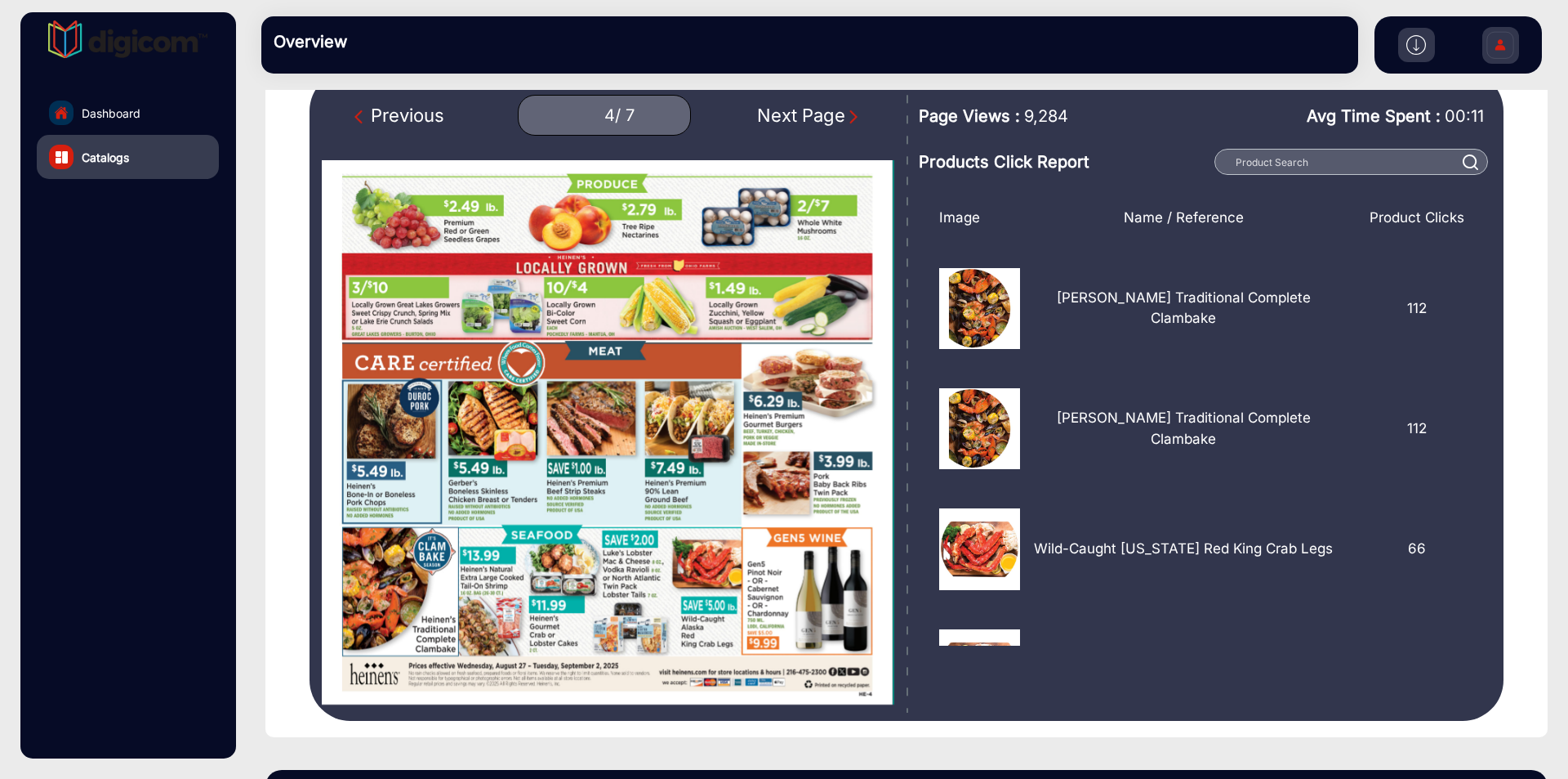
click at [360, 102] on div "Previous" at bounding box center [399, 116] width 90 height 27
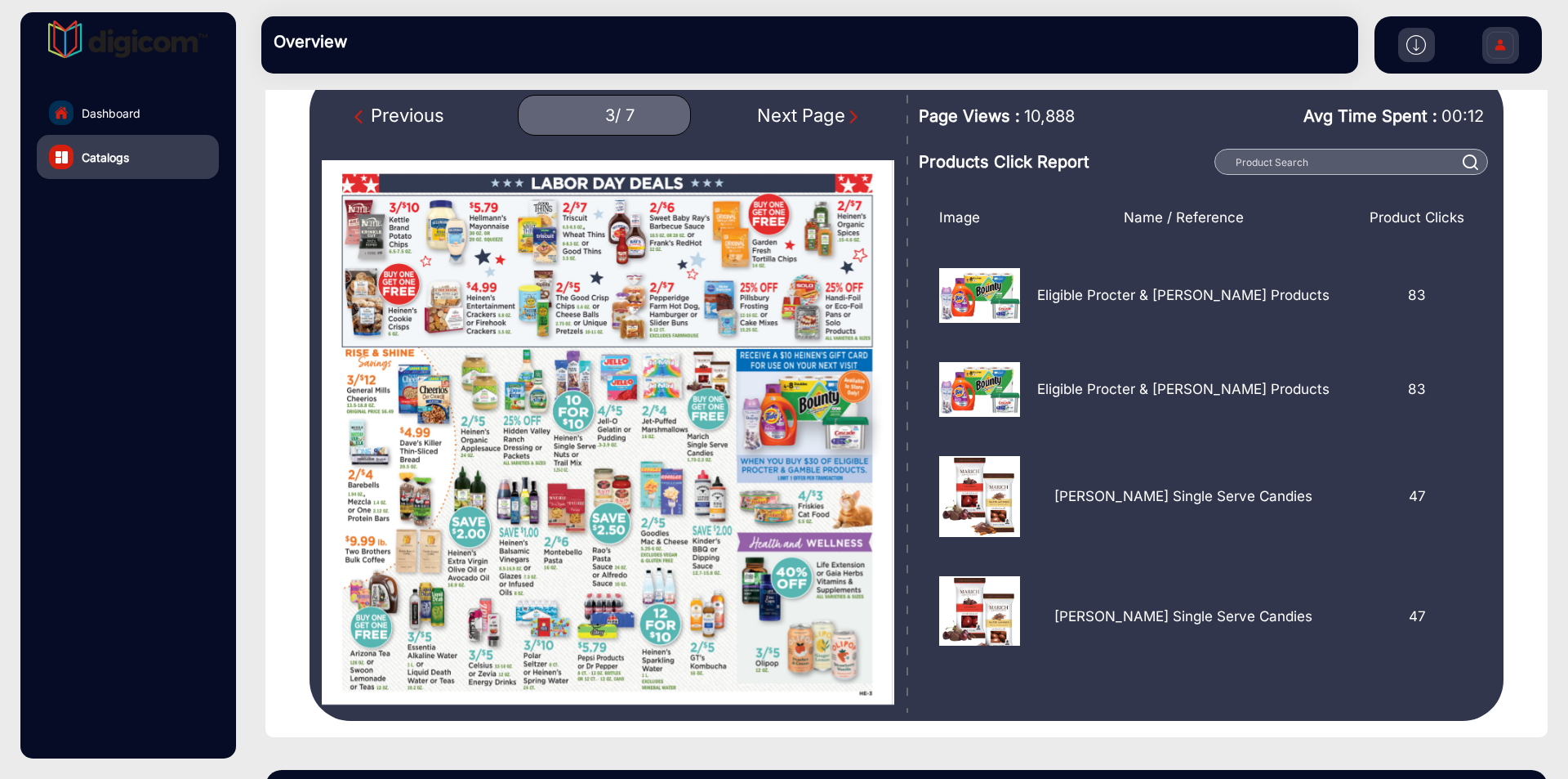
click at [360, 102] on div "Previous" at bounding box center [399, 116] width 90 height 27
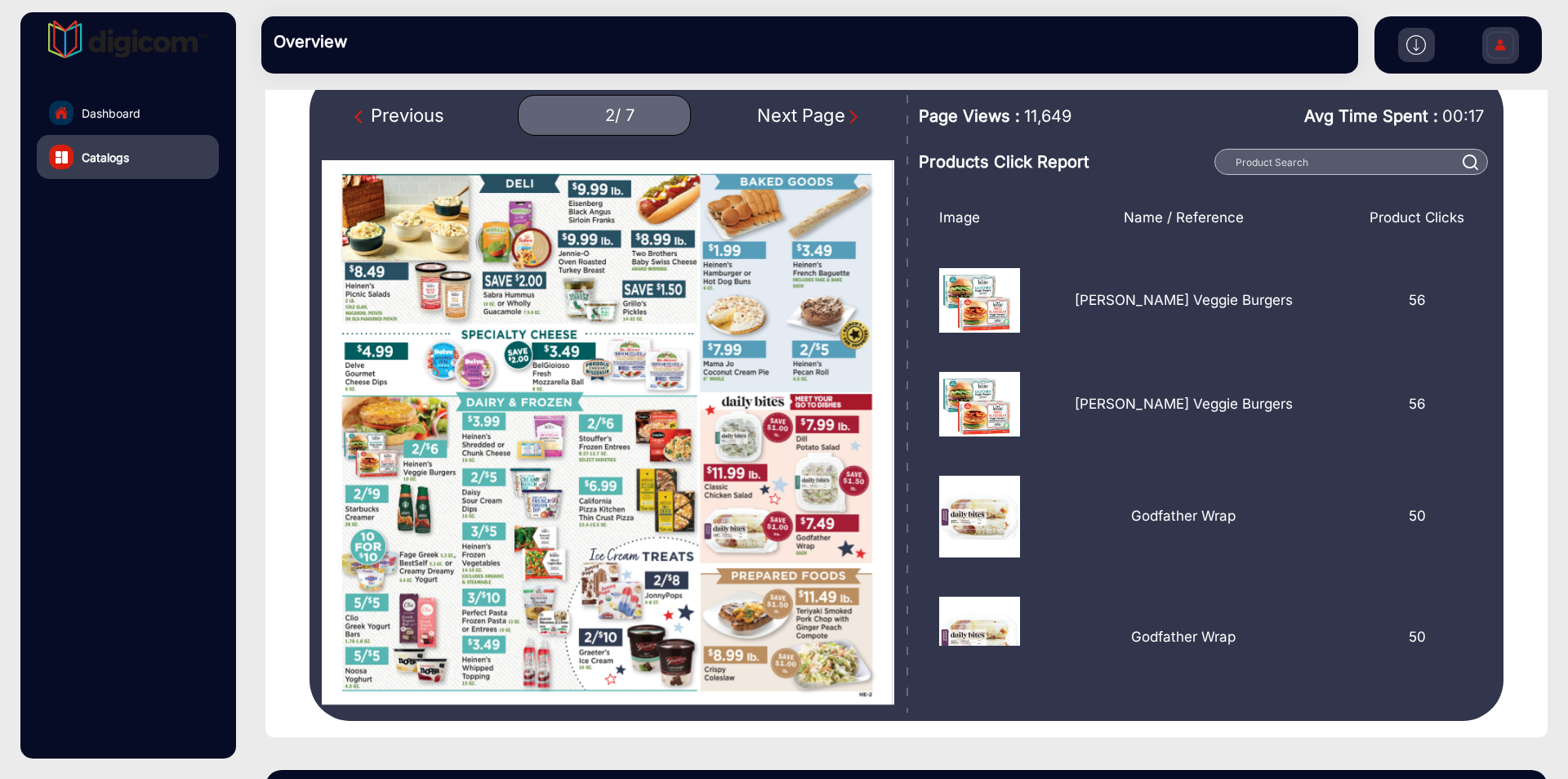
click at [360, 102] on div "Previous" at bounding box center [399, 116] width 90 height 27
type input "1"
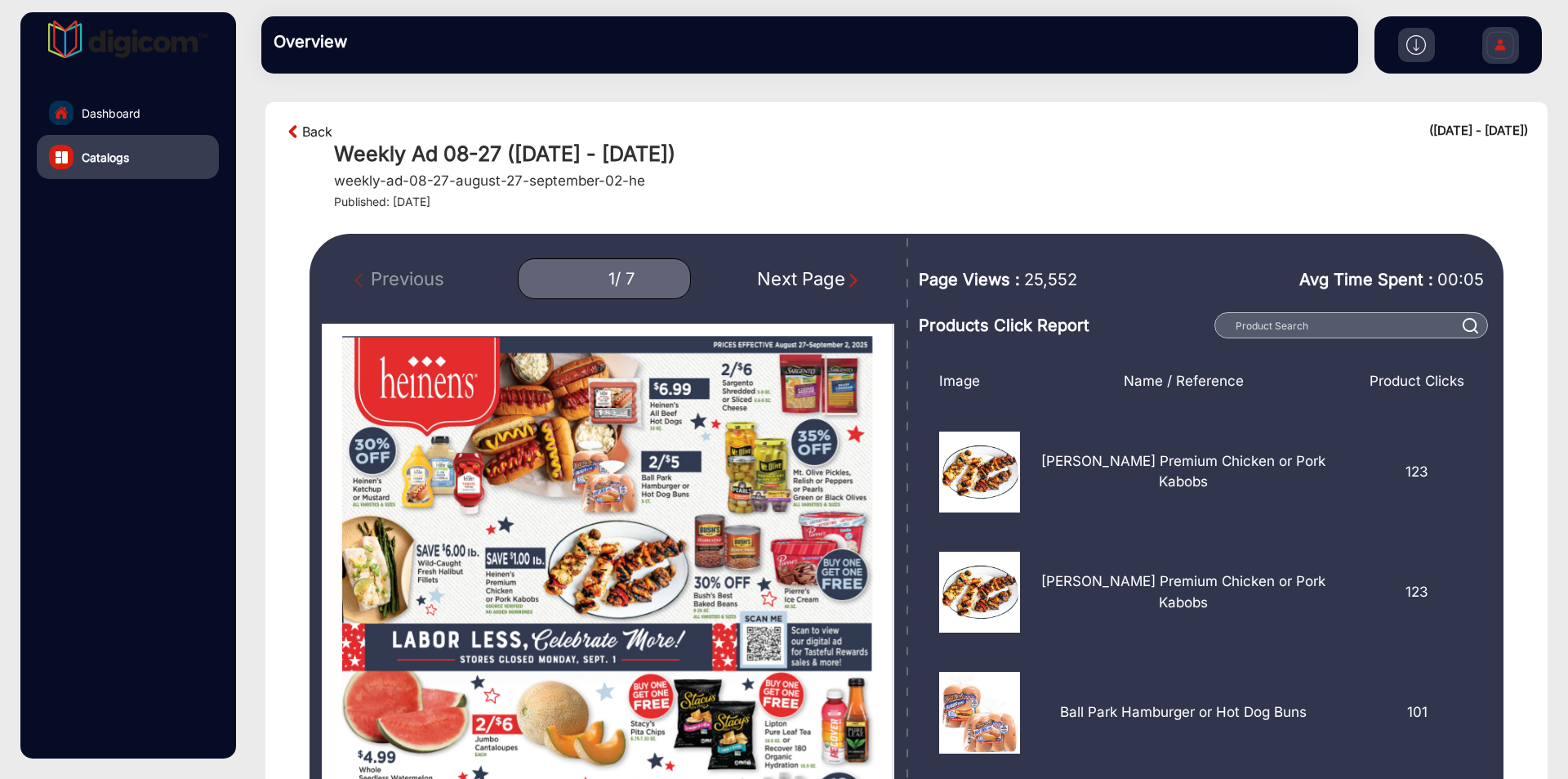
click at [309, 131] on link "Back" at bounding box center [317, 131] width 30 height 19
